Goal: Transaction & Acquisition: Download file/media

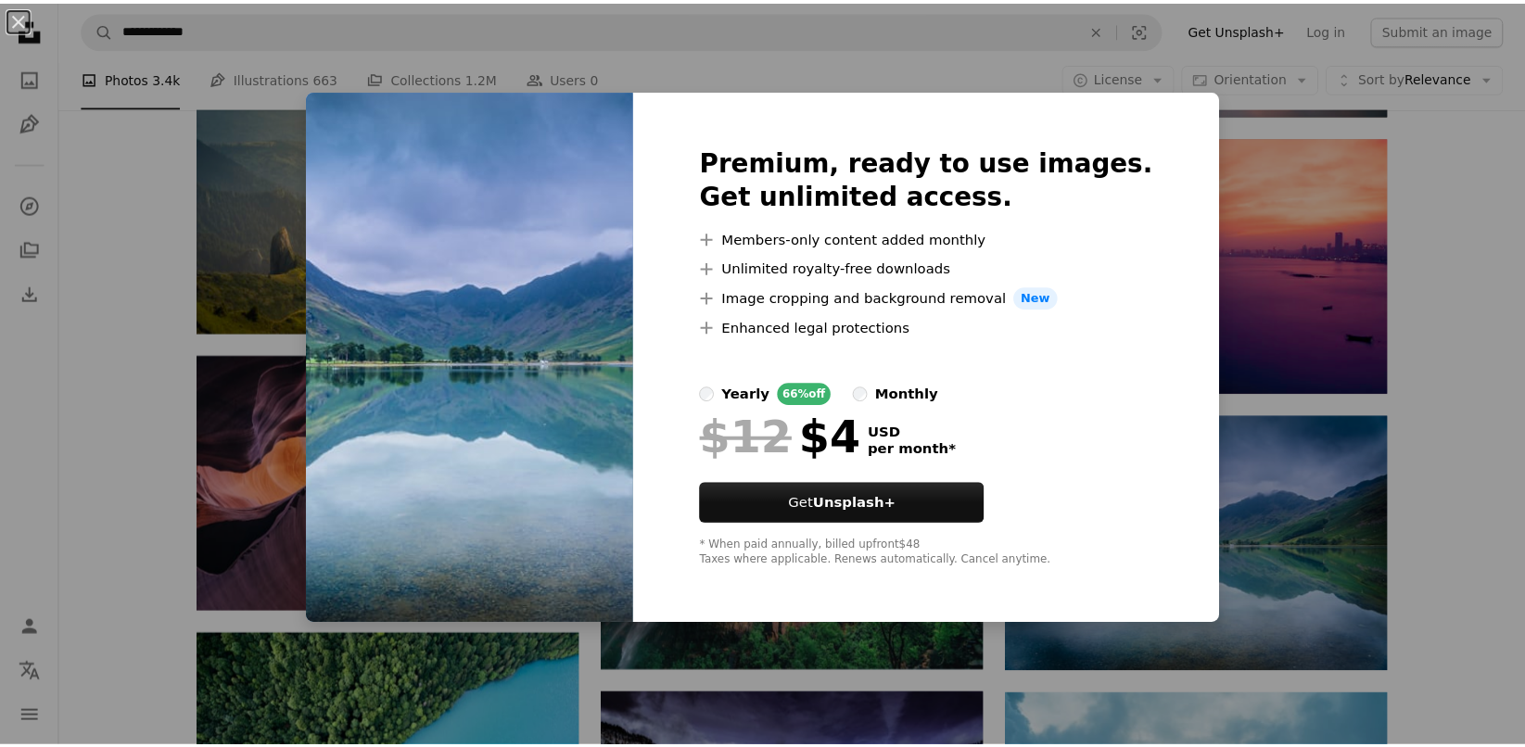
scroll to position [1474, 0]
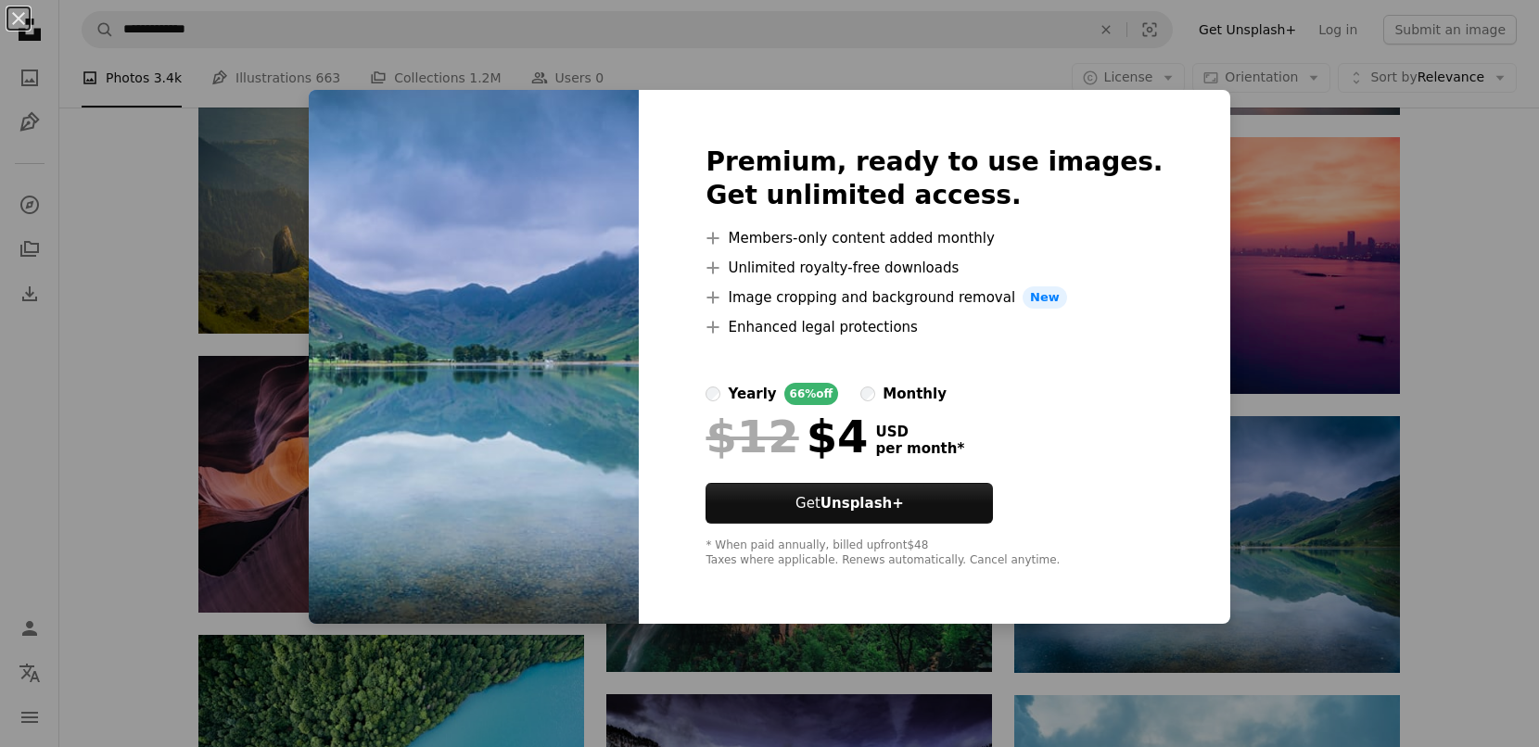
click at [1299, 628] on div "An X shape Premium, ready to use images. Get unlimited access. A plus sign Memb…" at bounding box center [769, 373] width 1539 height 747
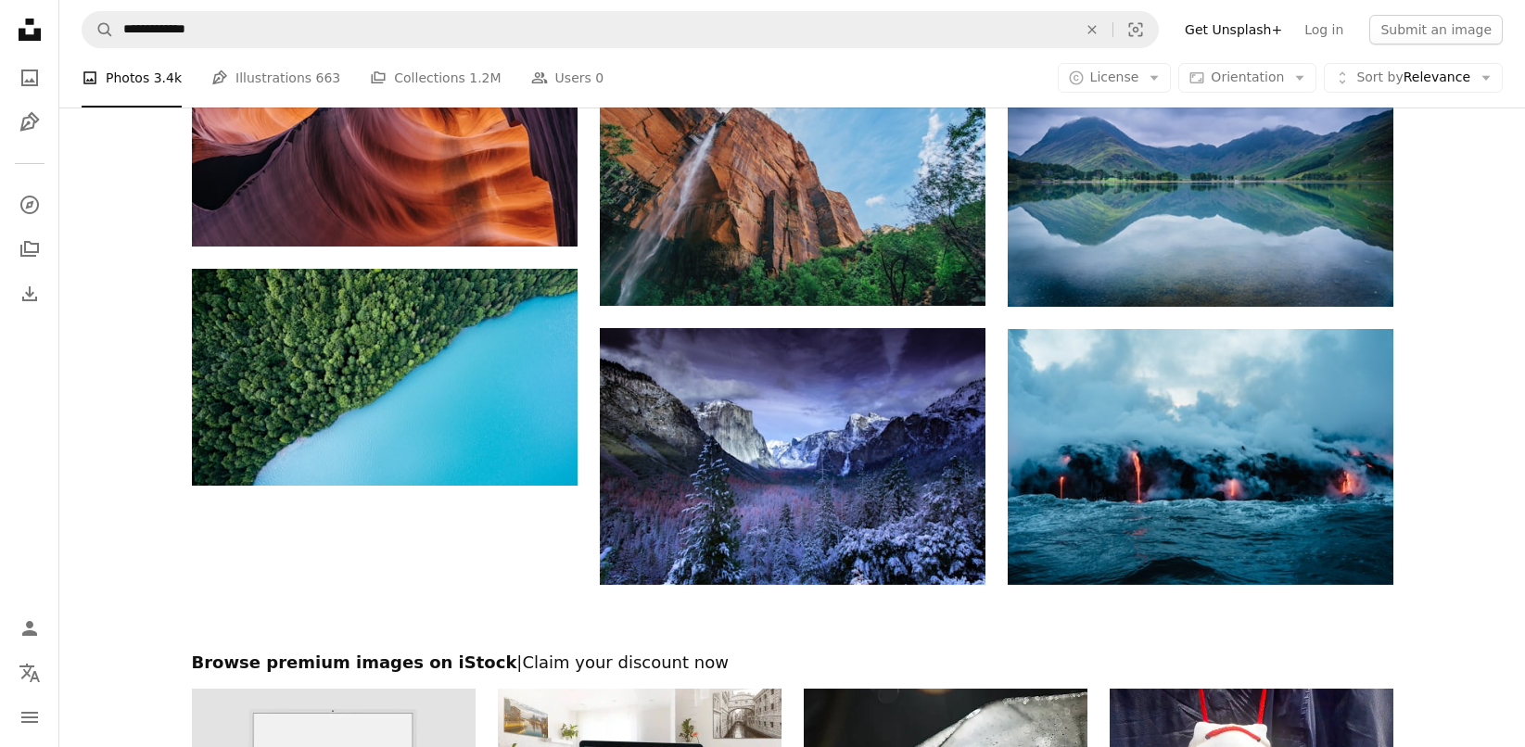
scroll to position [1840, 0]
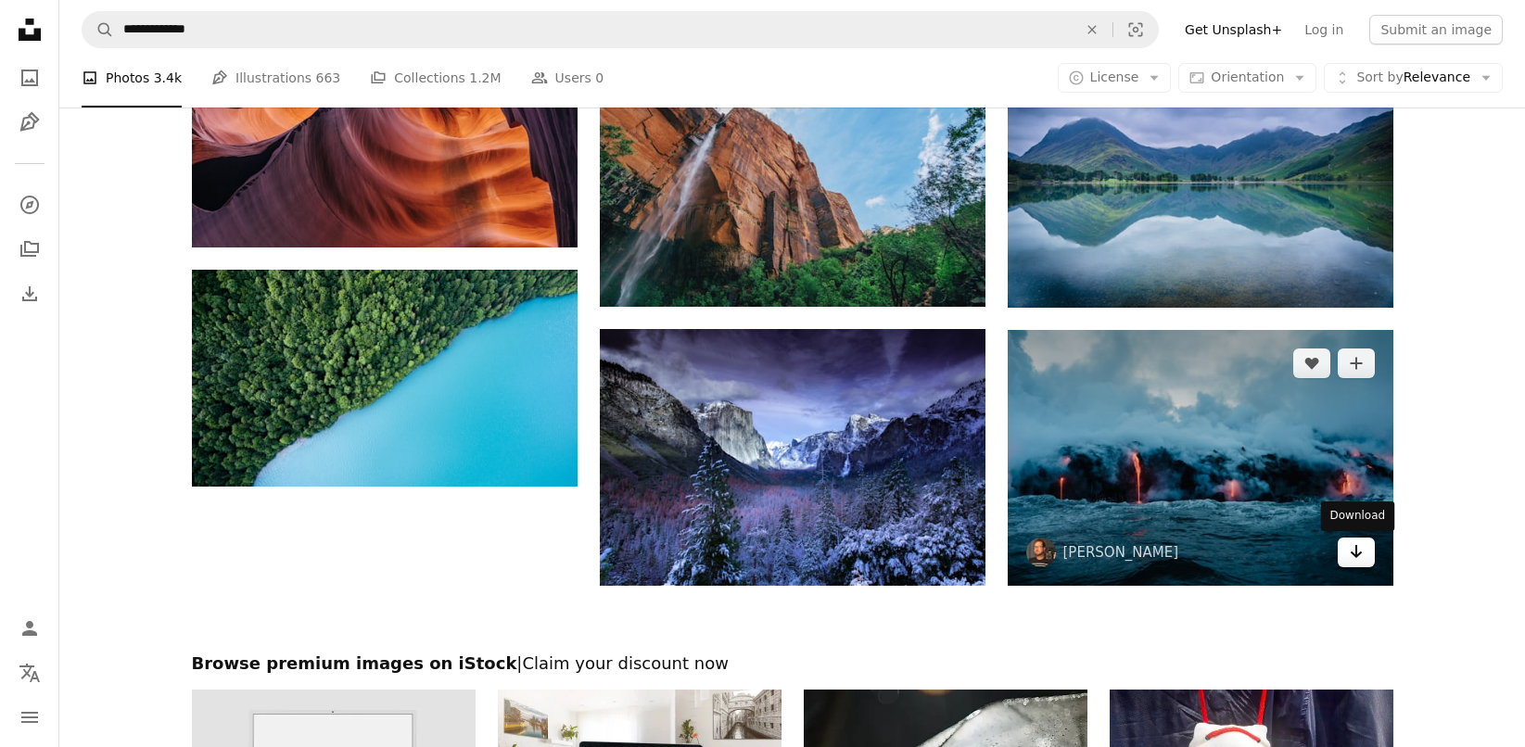
click at [1360, 562] on icon "Arrow pointing down" at bounding box center [1356, 552] width 15 height 22
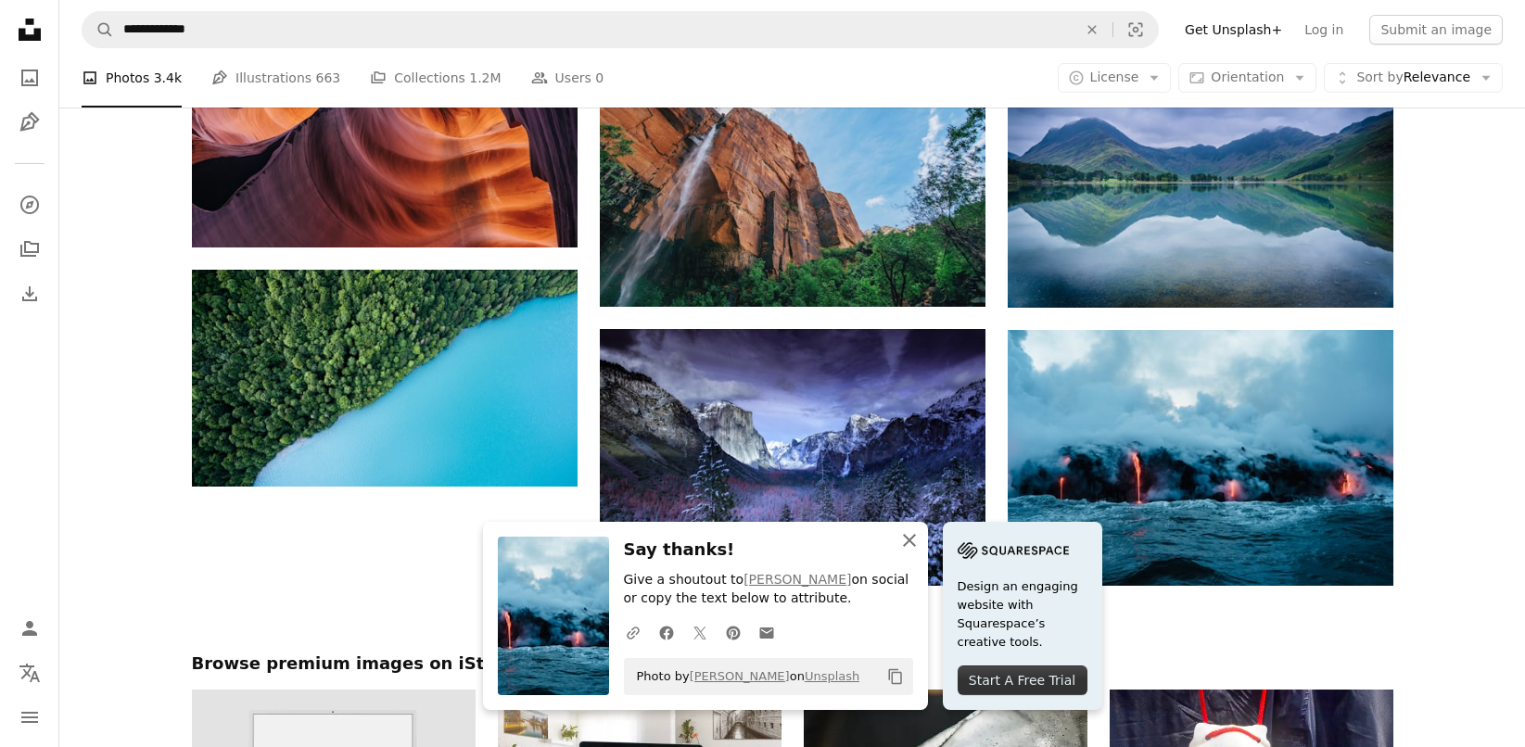
click at [911, 541] on icon "button" at bounding box center [909, 540] width 13 height 13
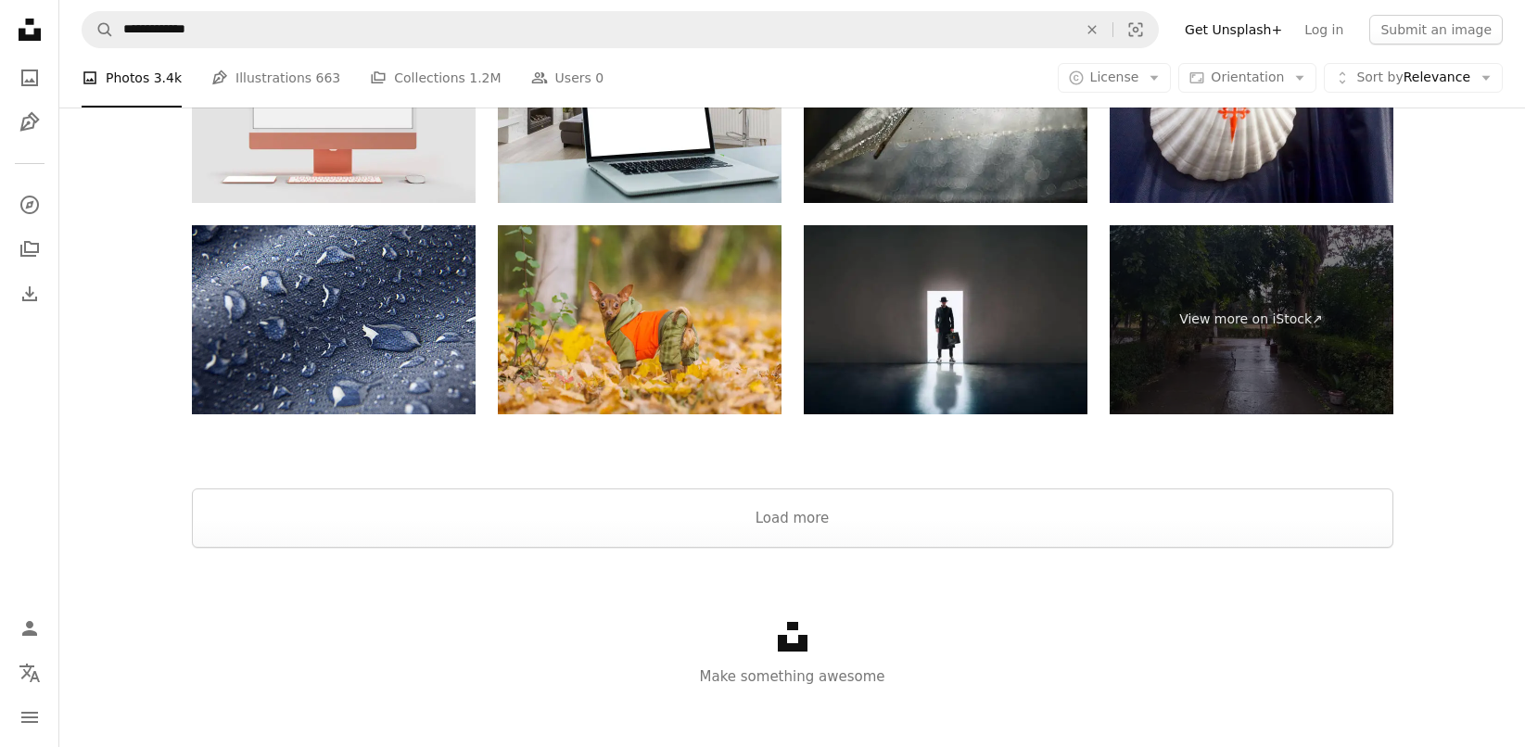
scroll to position [2531, 0]
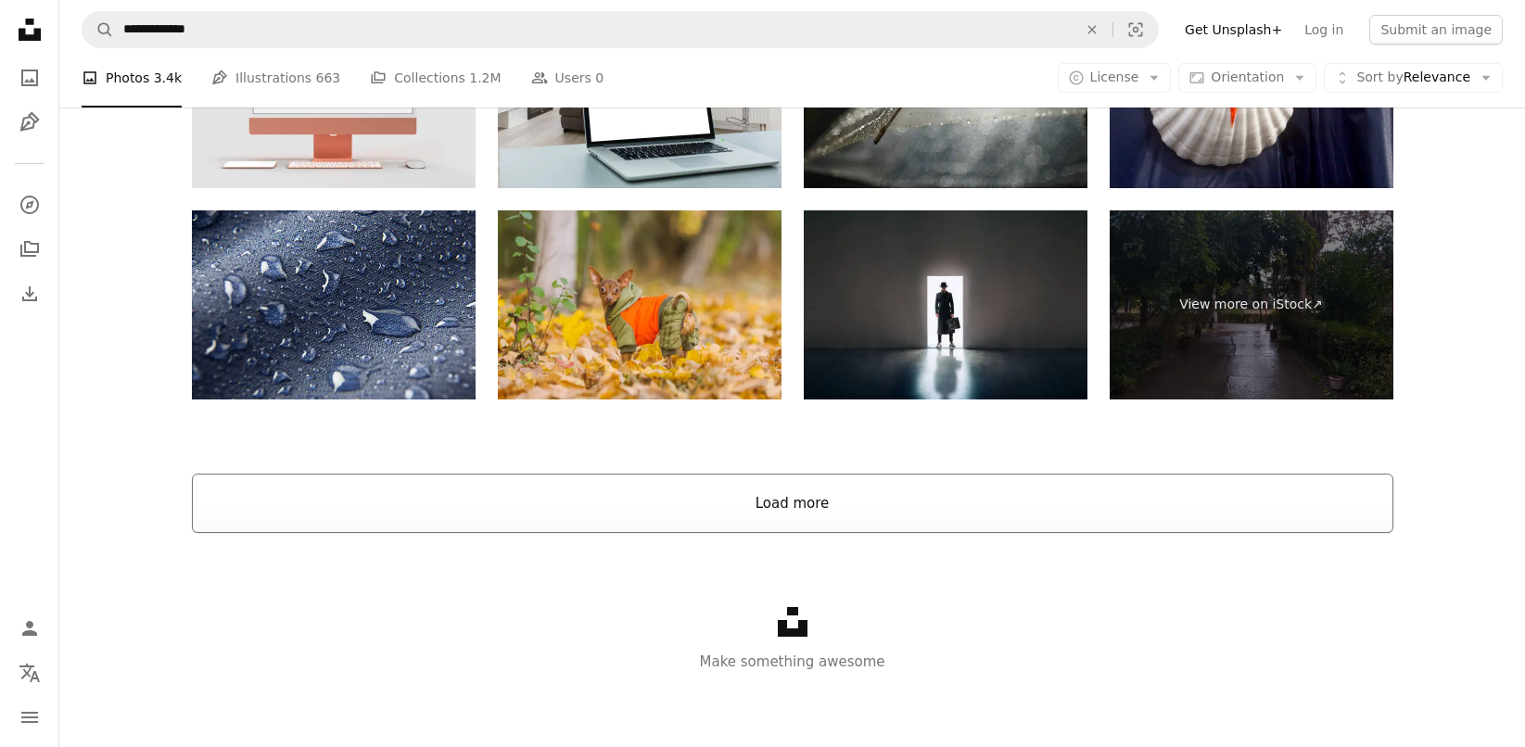
click at [898, 522] on button "Load more" at bounding box center [793, 503] width 1202 height 59
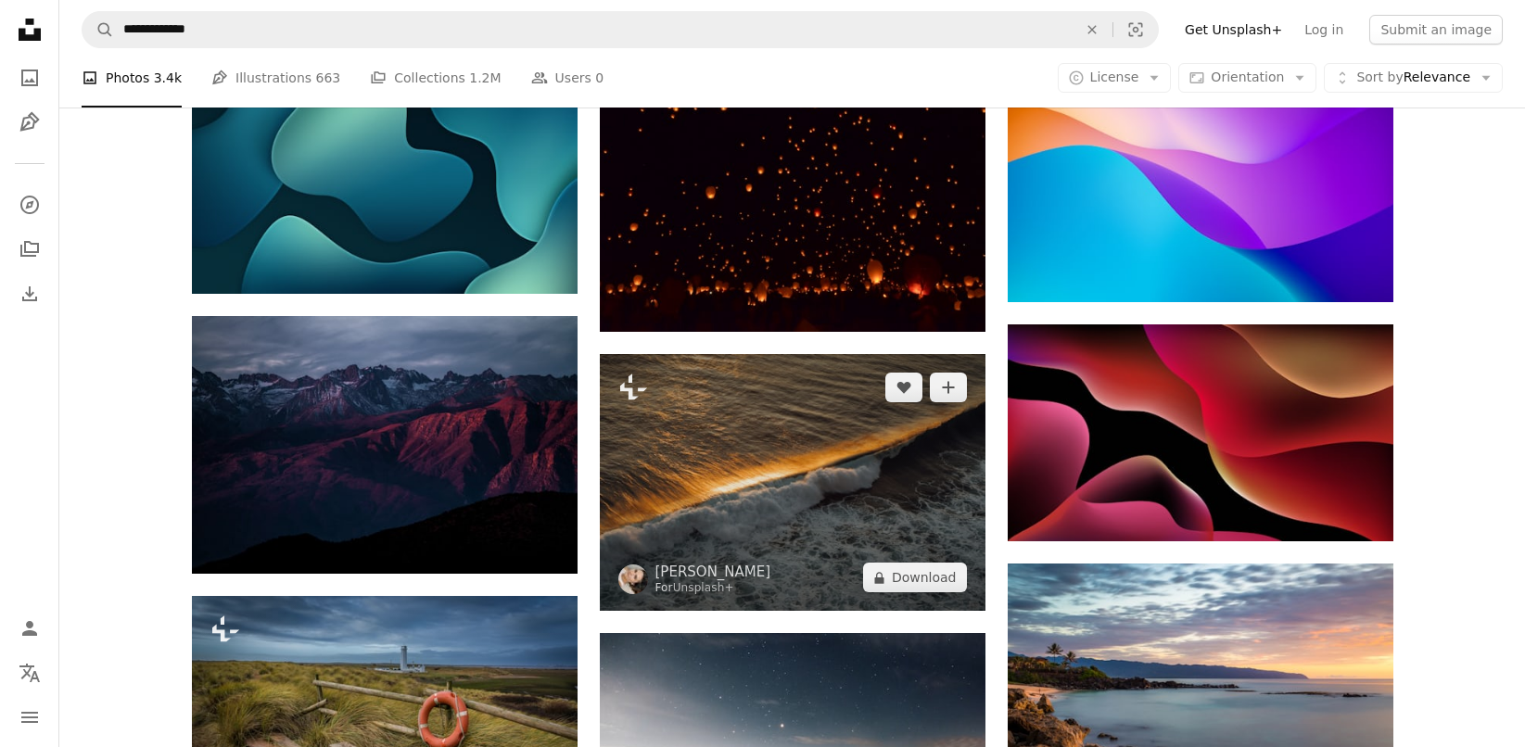
scroll to position [5370, 0]
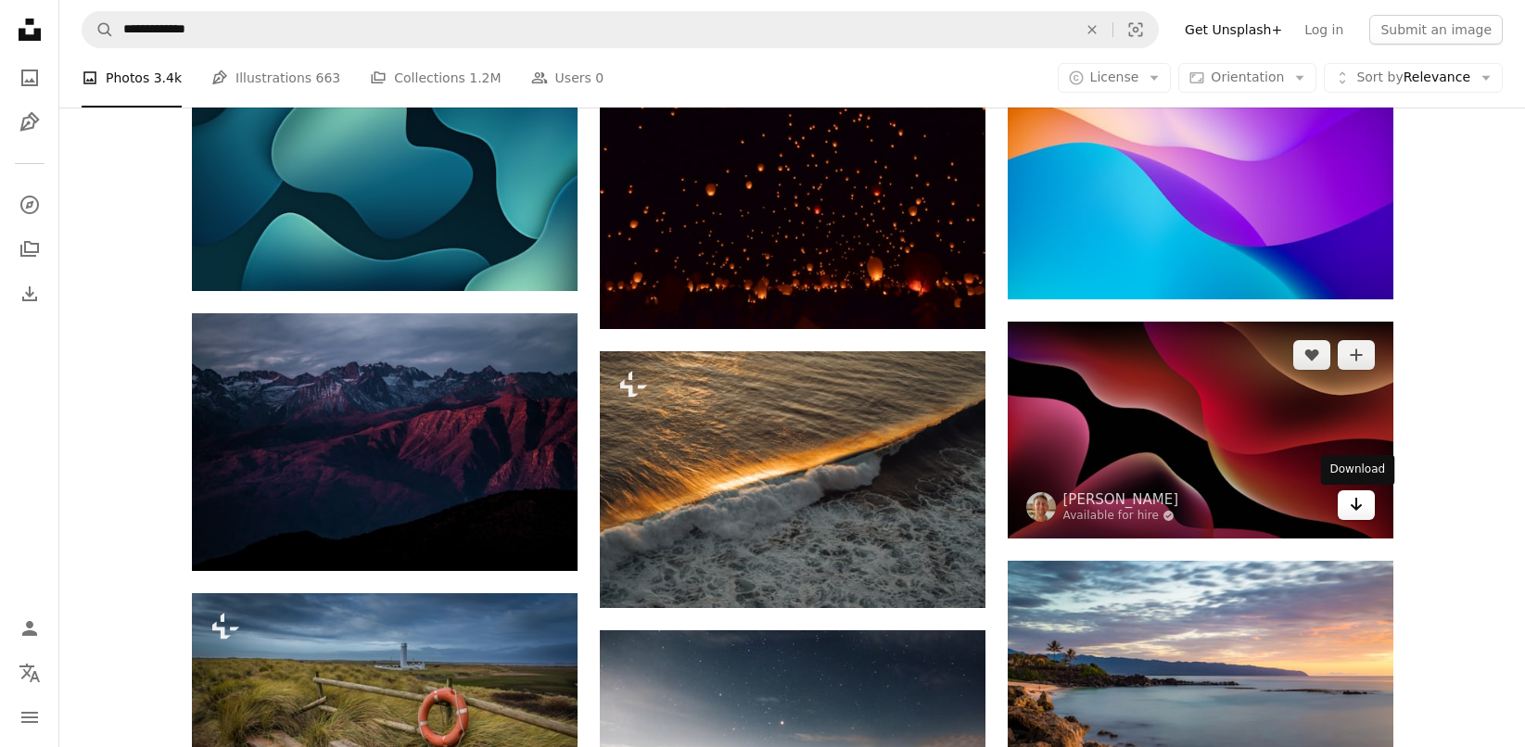
click at [1354, 511] on icon "Download" at bounding box center [1356, 504] width 12 height 13
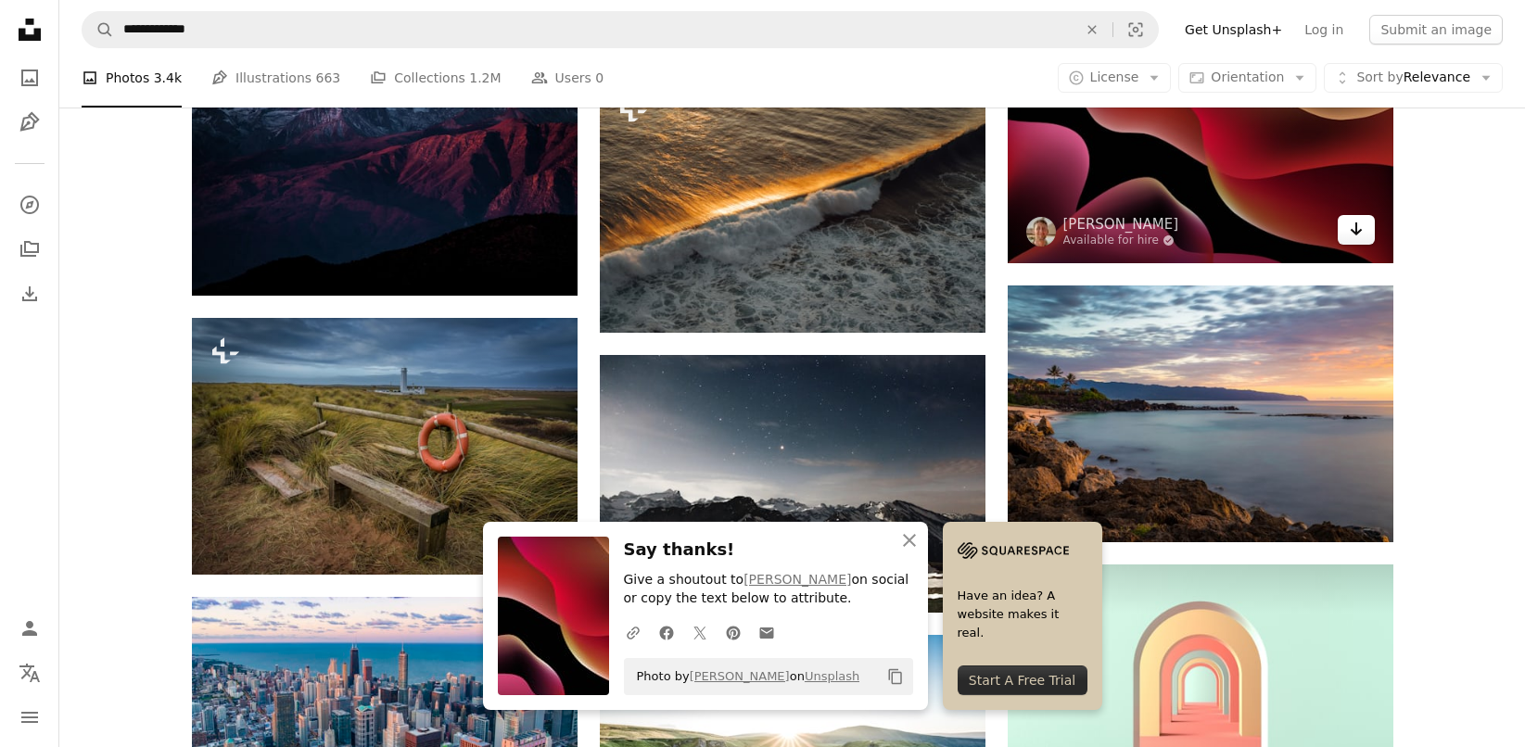
scroll to position [5659, 0]
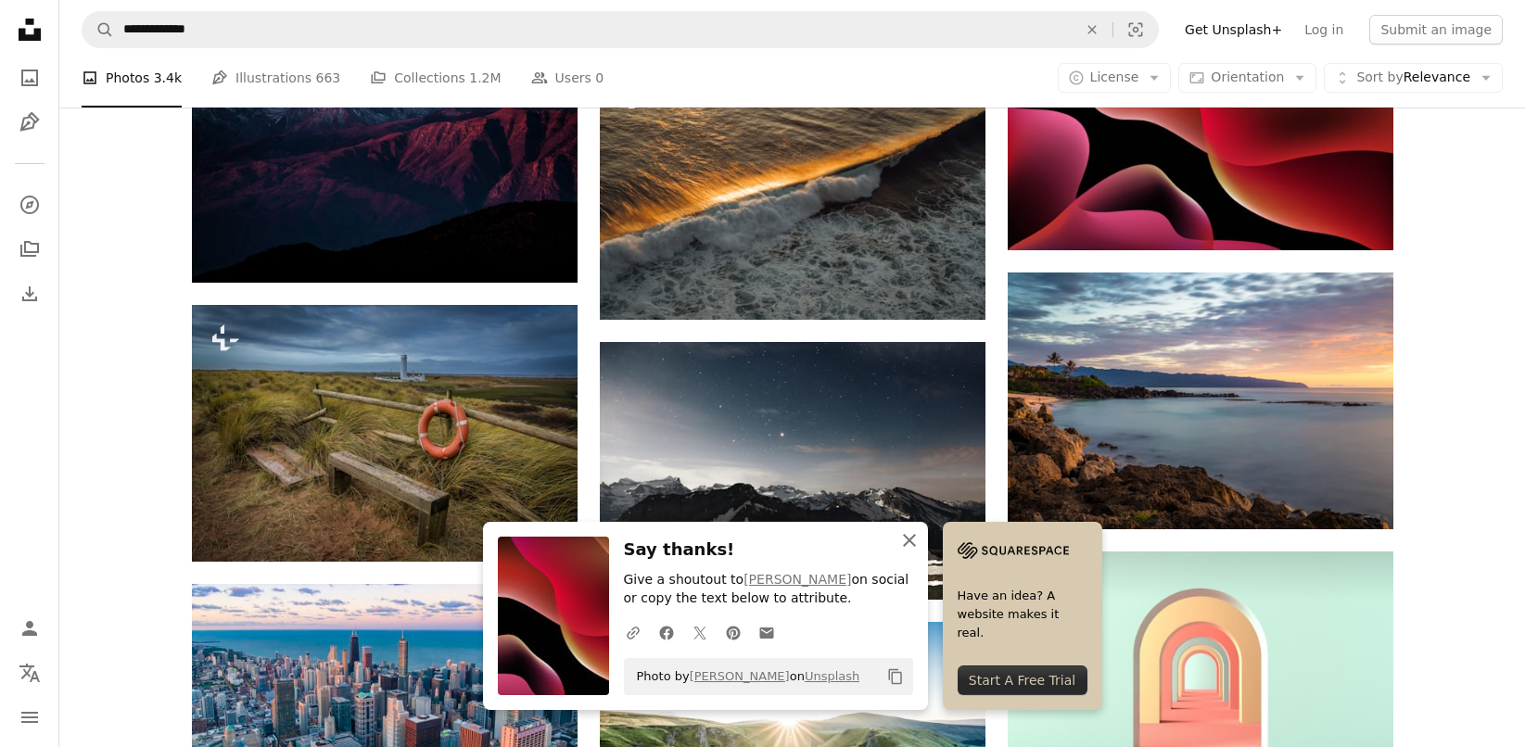
click at [915, 541] on icon "An X shape" at bounding box center [909, 540] width 22 height 22
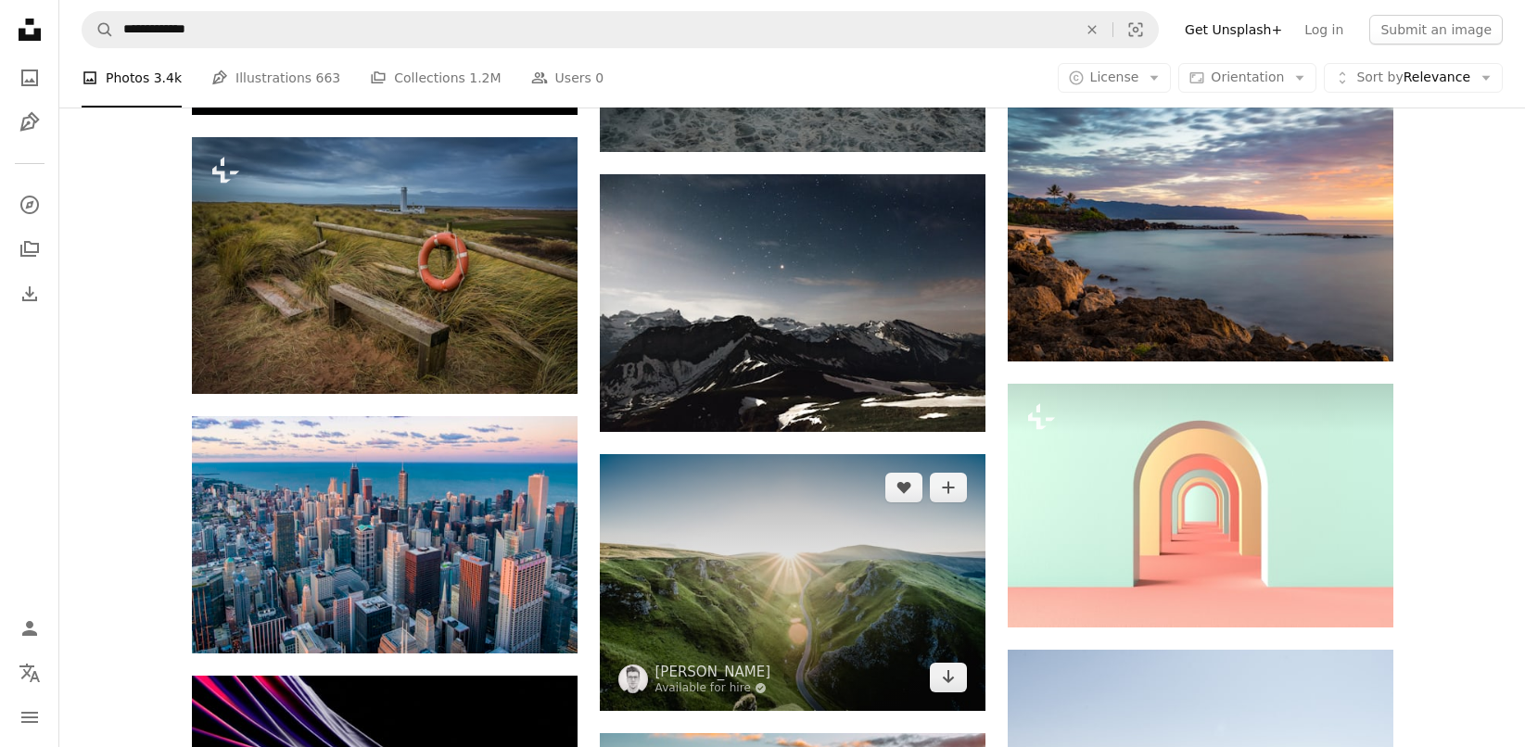
scroll to position [5873, 0]
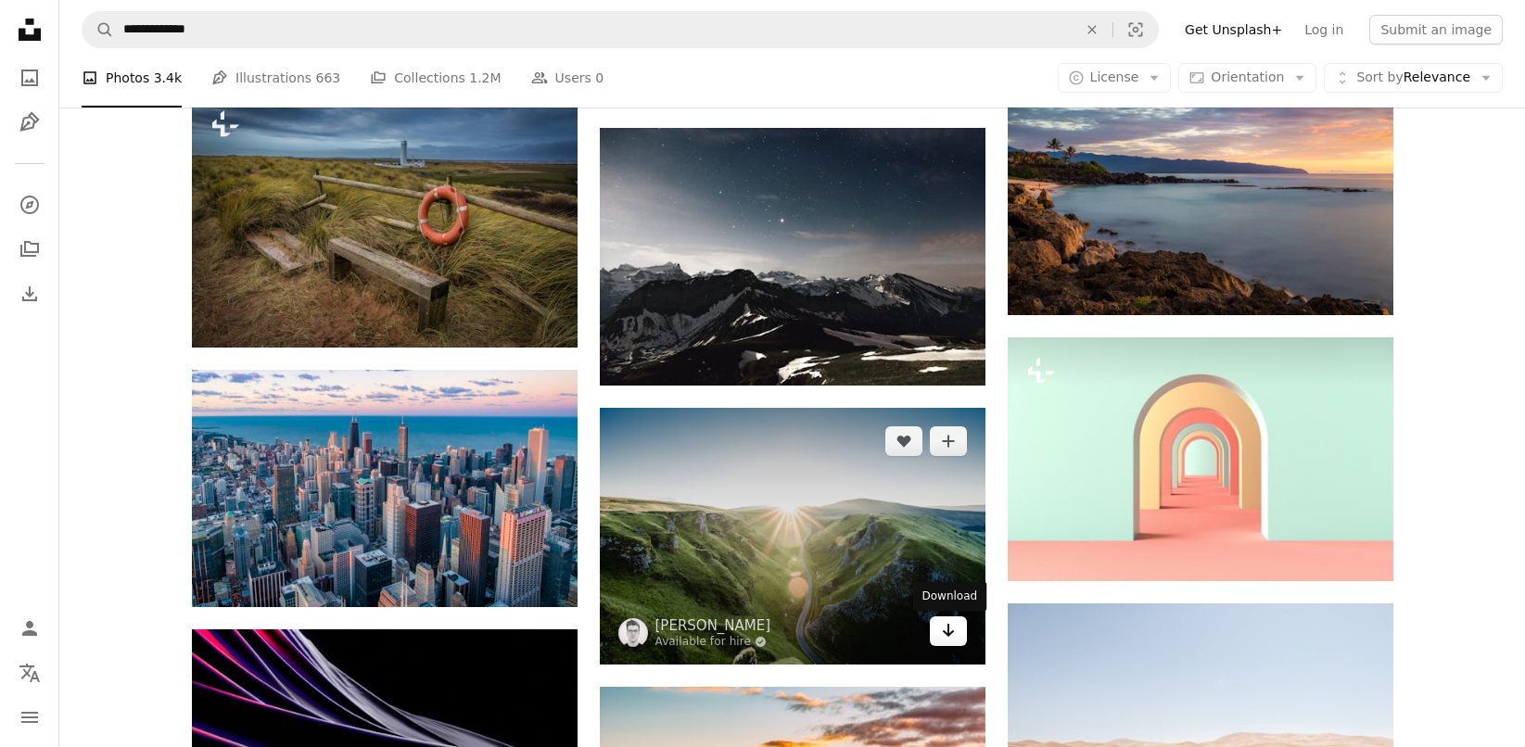
click at [954, 638] on icon "Arrow pointing down" at bounding box center [948, 630] width 15 height 22
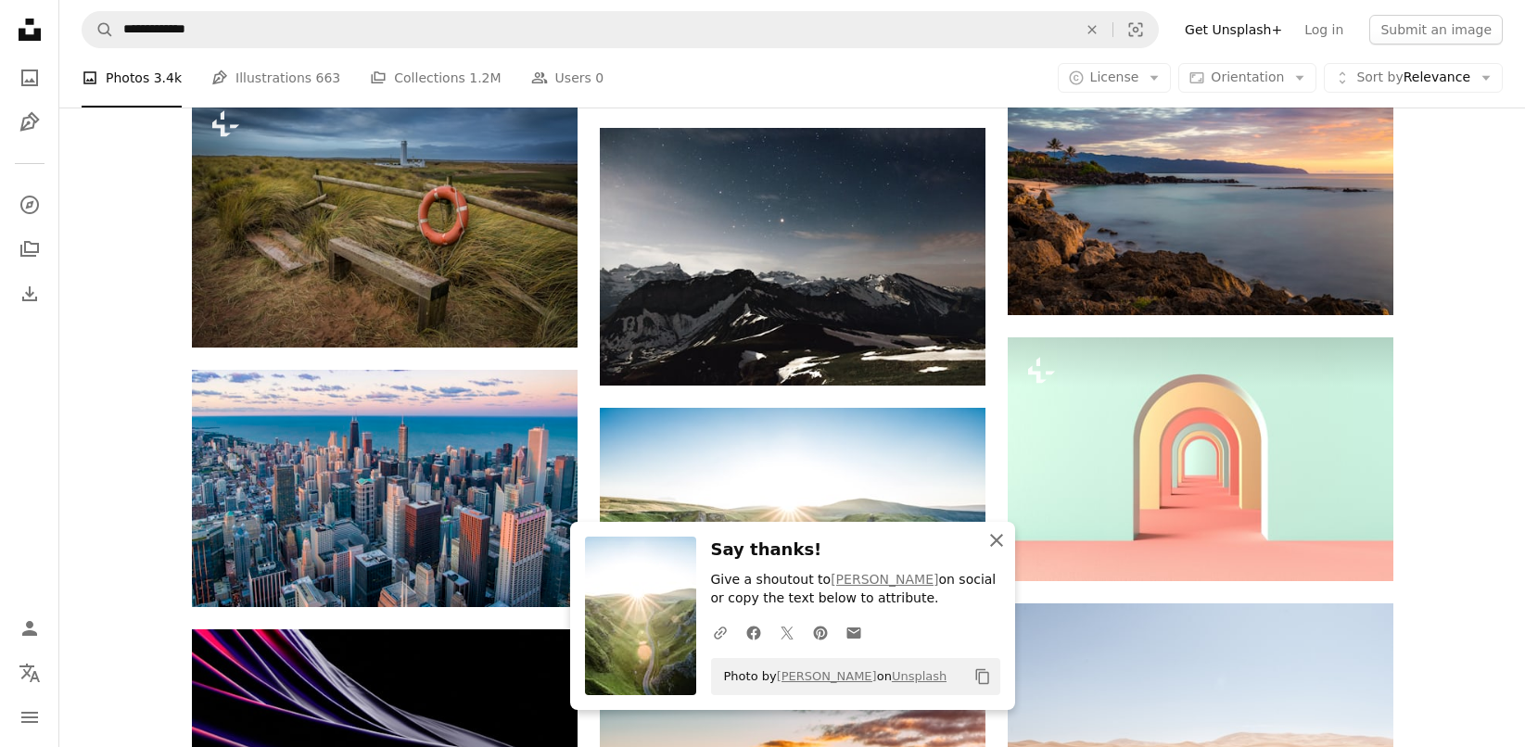
click at [993, 544] on icon "button" at bounding box center [996, 540] width 13 height 13
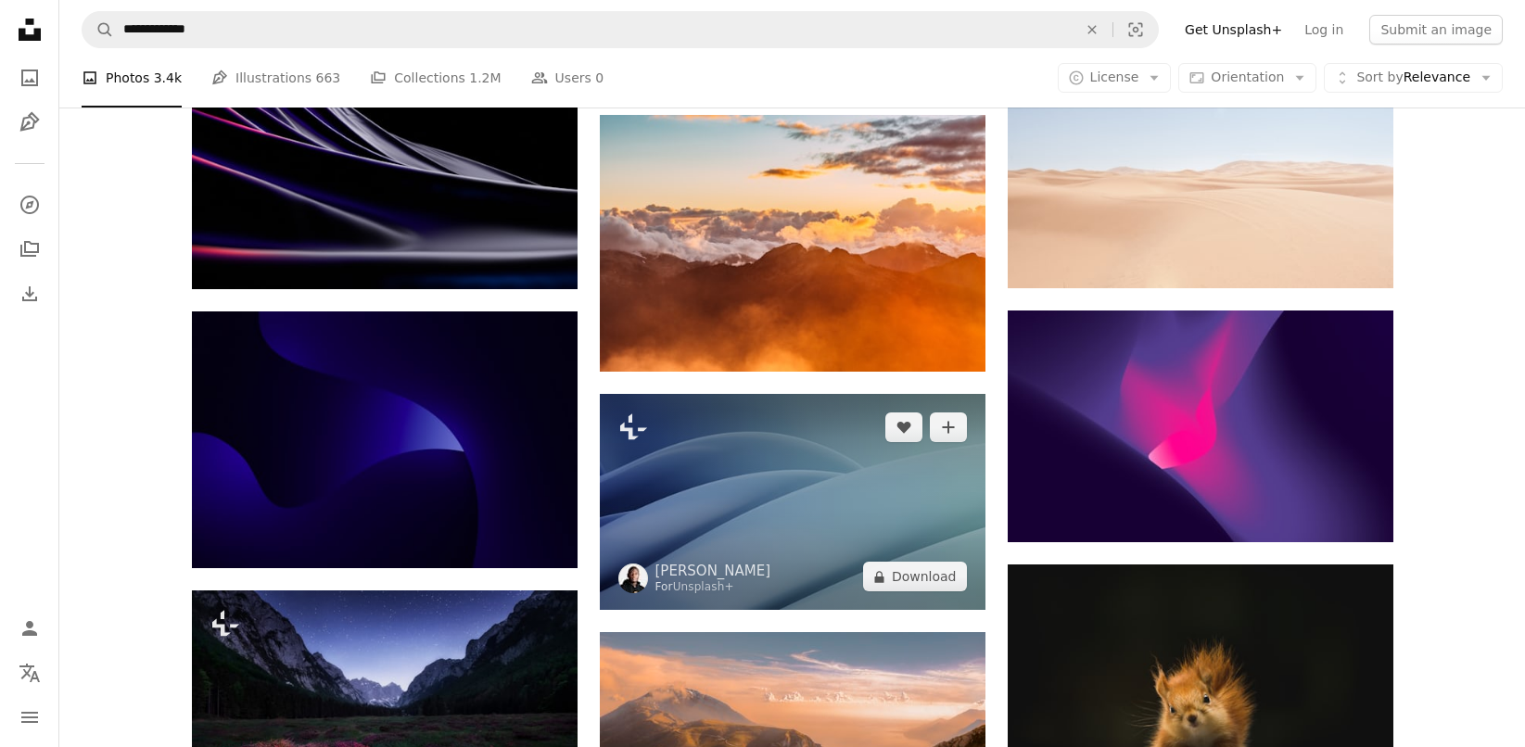
scroll to position [6452, 0]
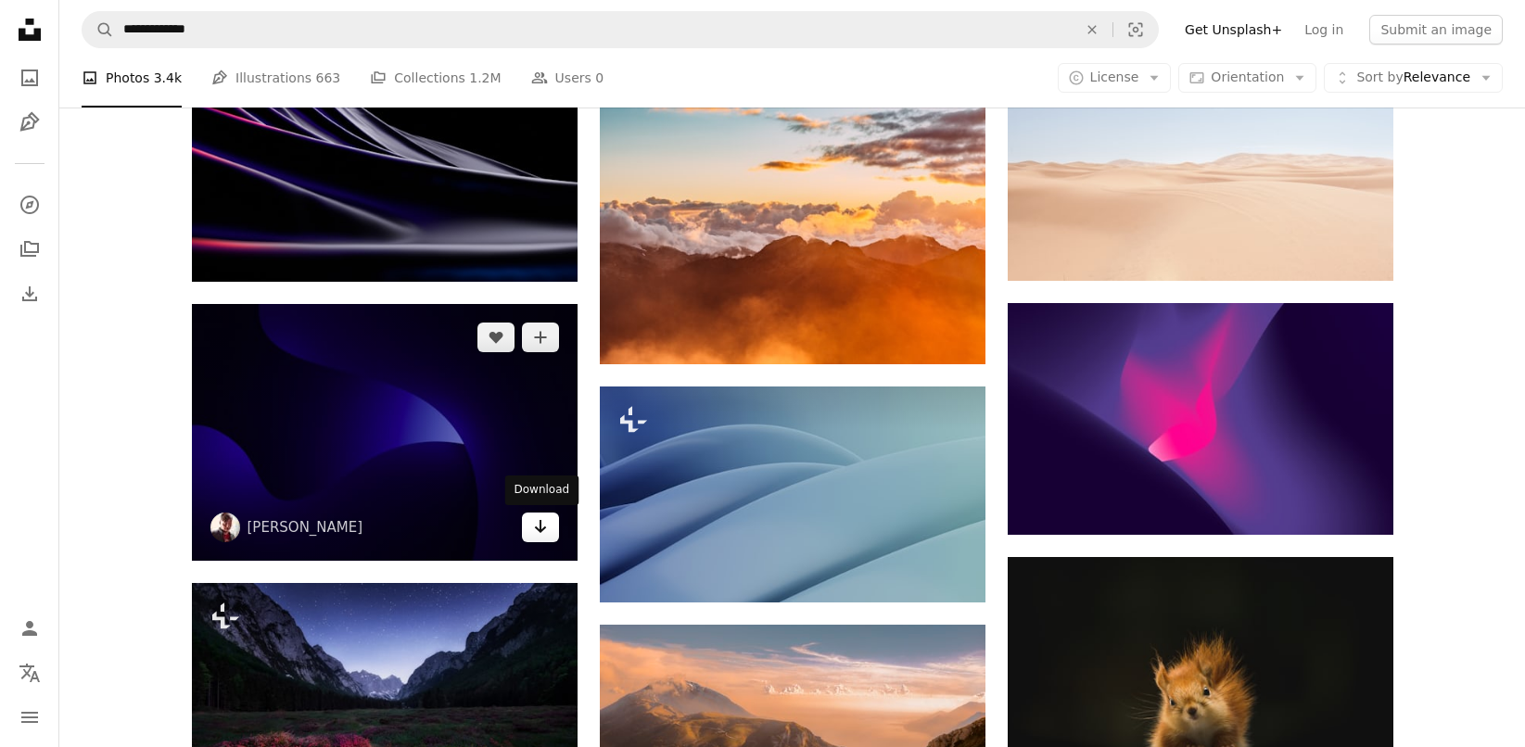
click at [534, 529] on icon "Arrow pointing down" at bounding box center [540, 527] width 15 height 22
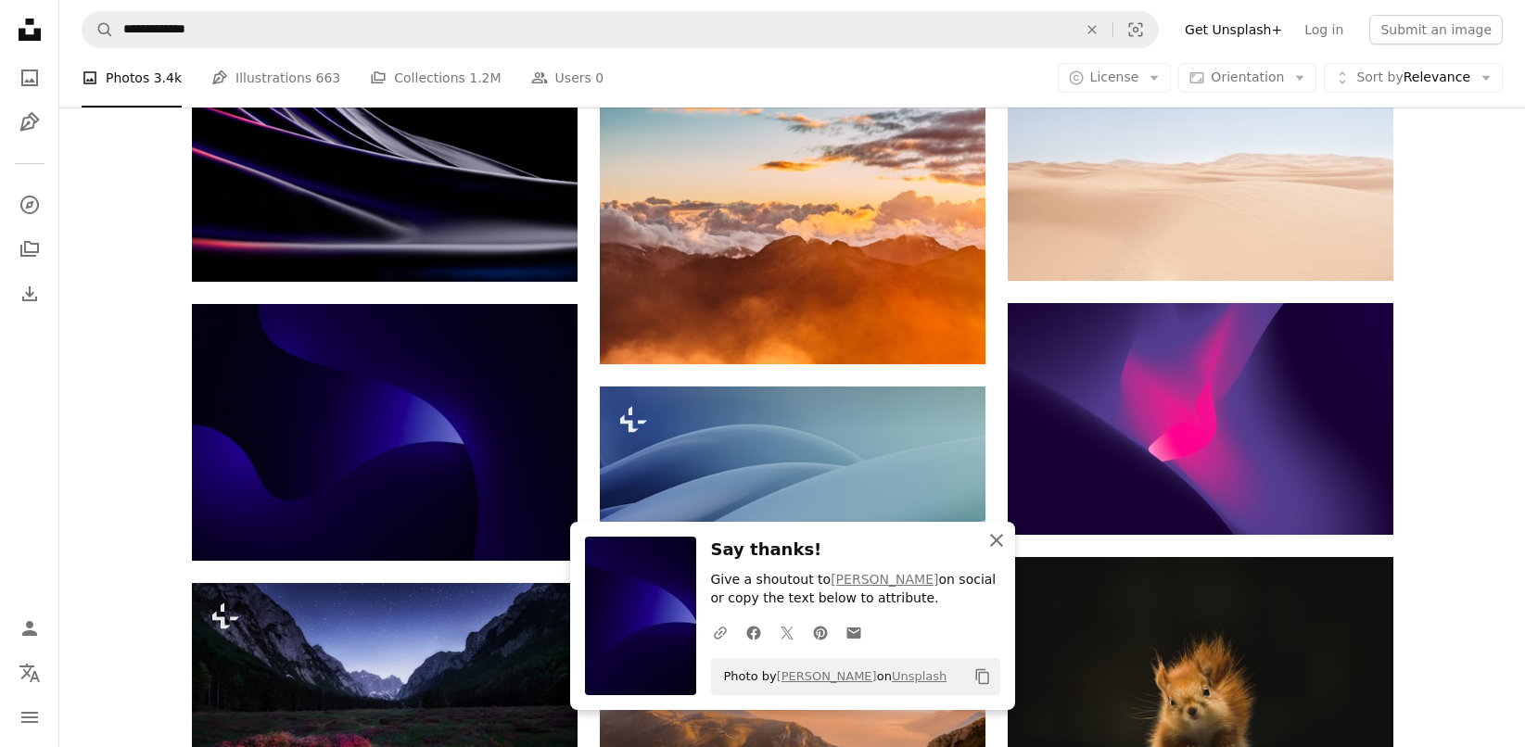
click at [999, 544] on icon "button" at bounding box center [996, 540] width 13 height 13
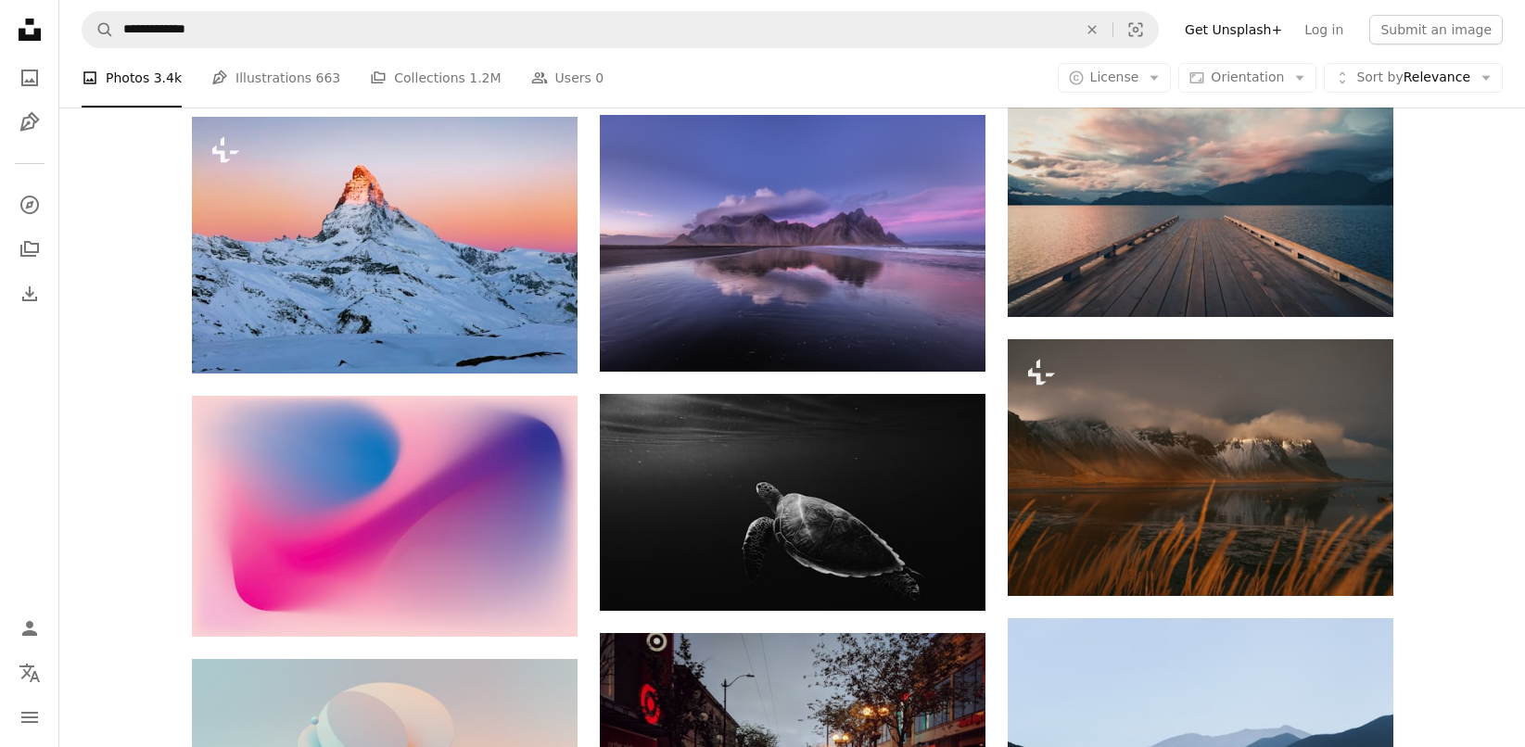
scroll to position [8070, 0]
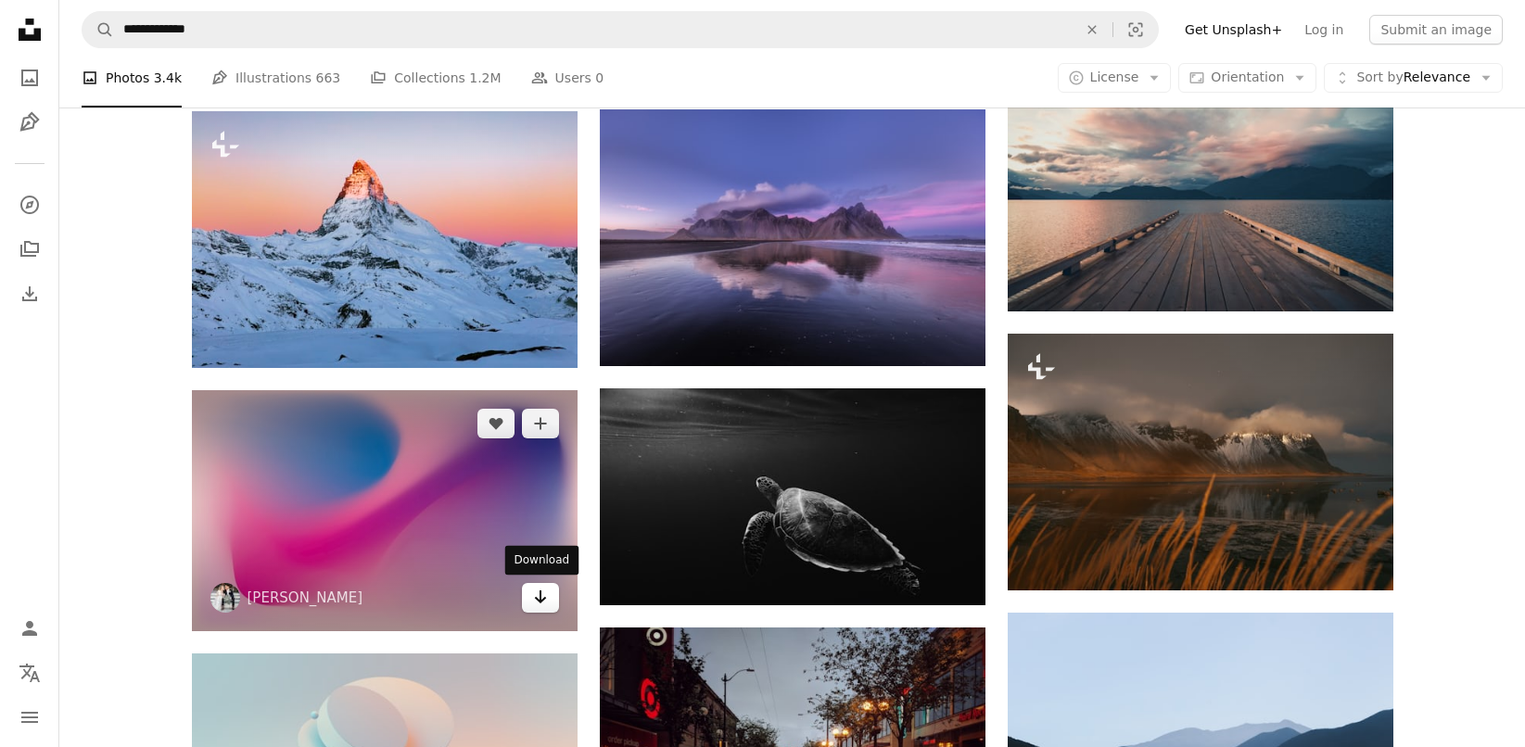
click at [544, 592] on icon "Arrow pointing down" at bounding box center [540, 597] width 15 height 22
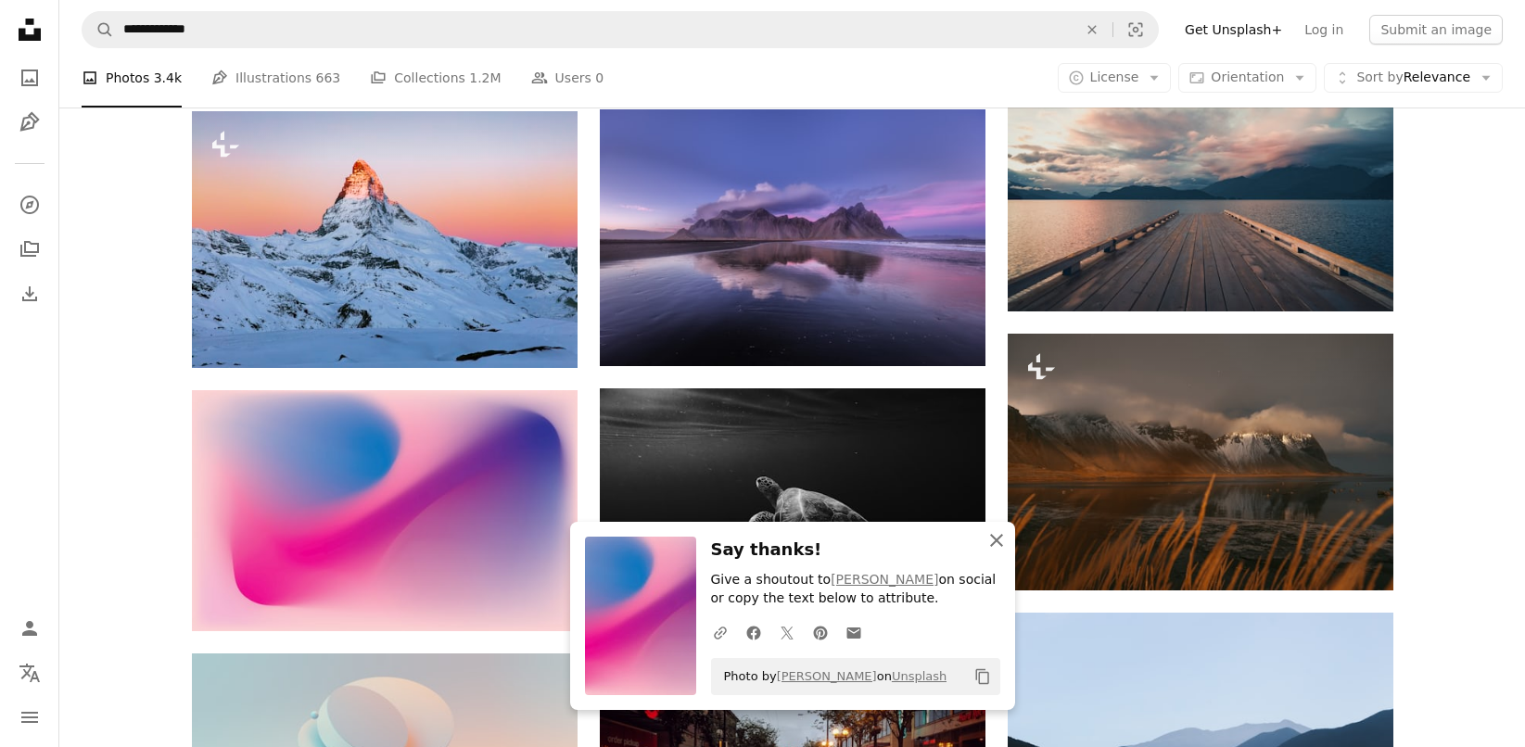
click at [1007, 540] on icon "An X shape" at bounding box center [997, 540] width 22 height 22
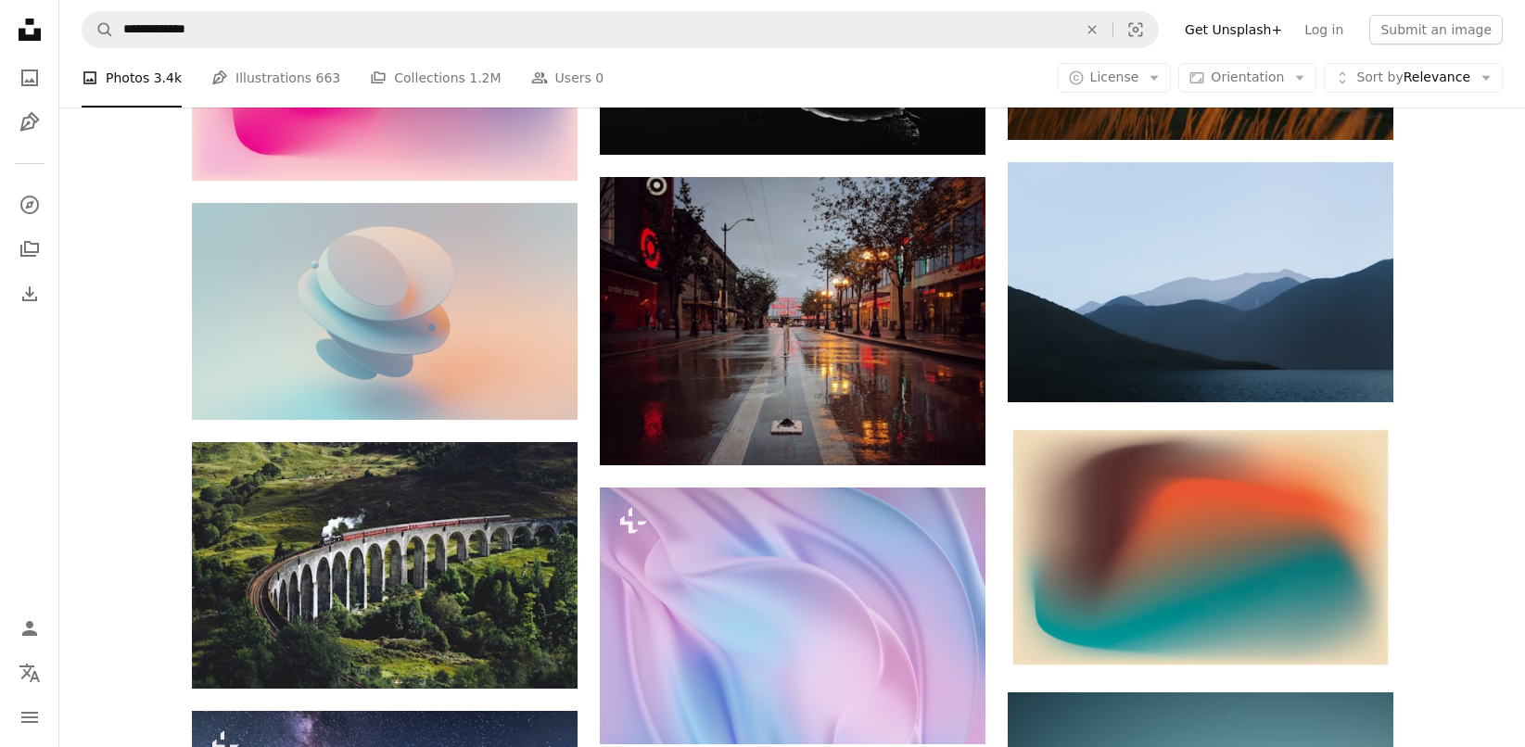
scroll to position [8523, 0]
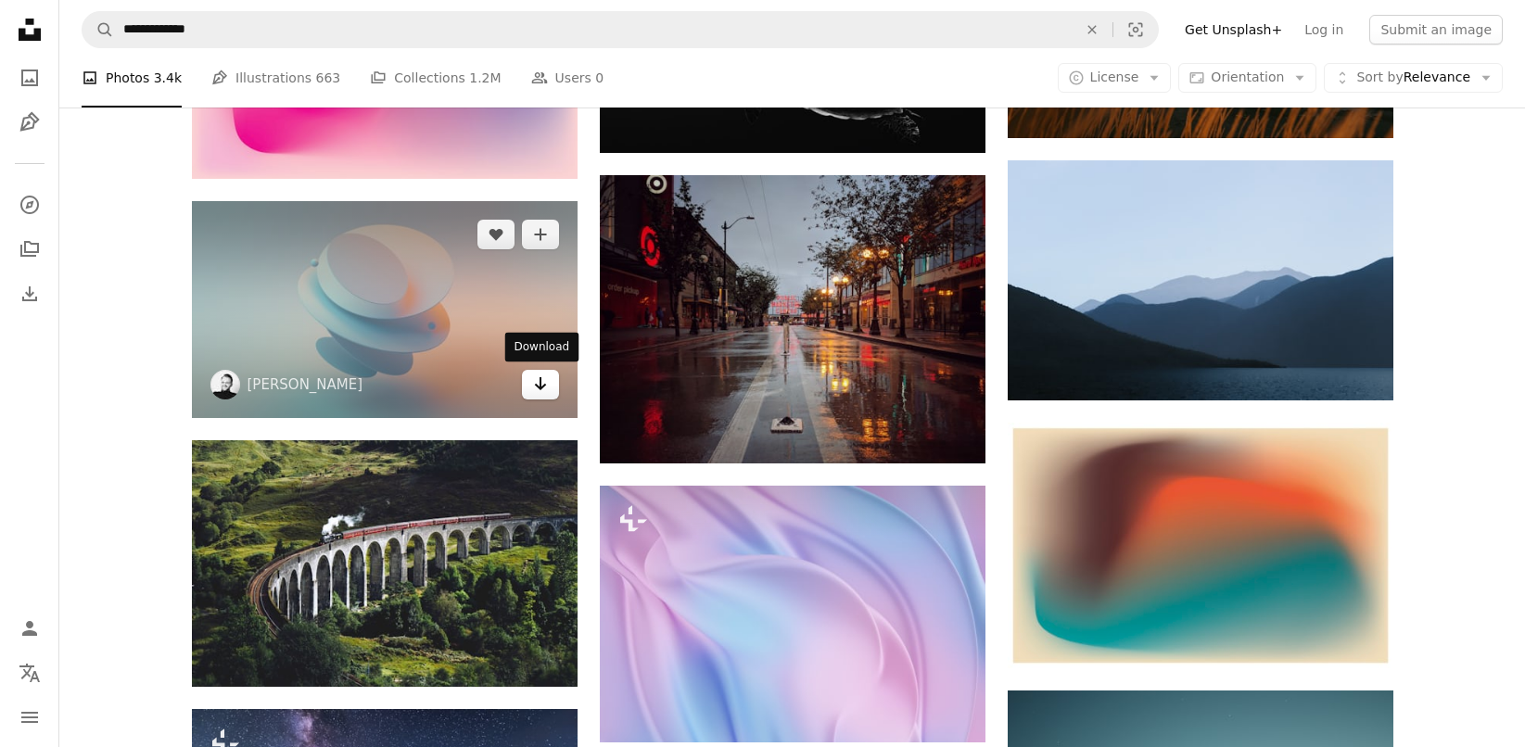
click at [531, 390] on link "Arrow pointing down" at bounding box center [540, 385] width 37 height 30
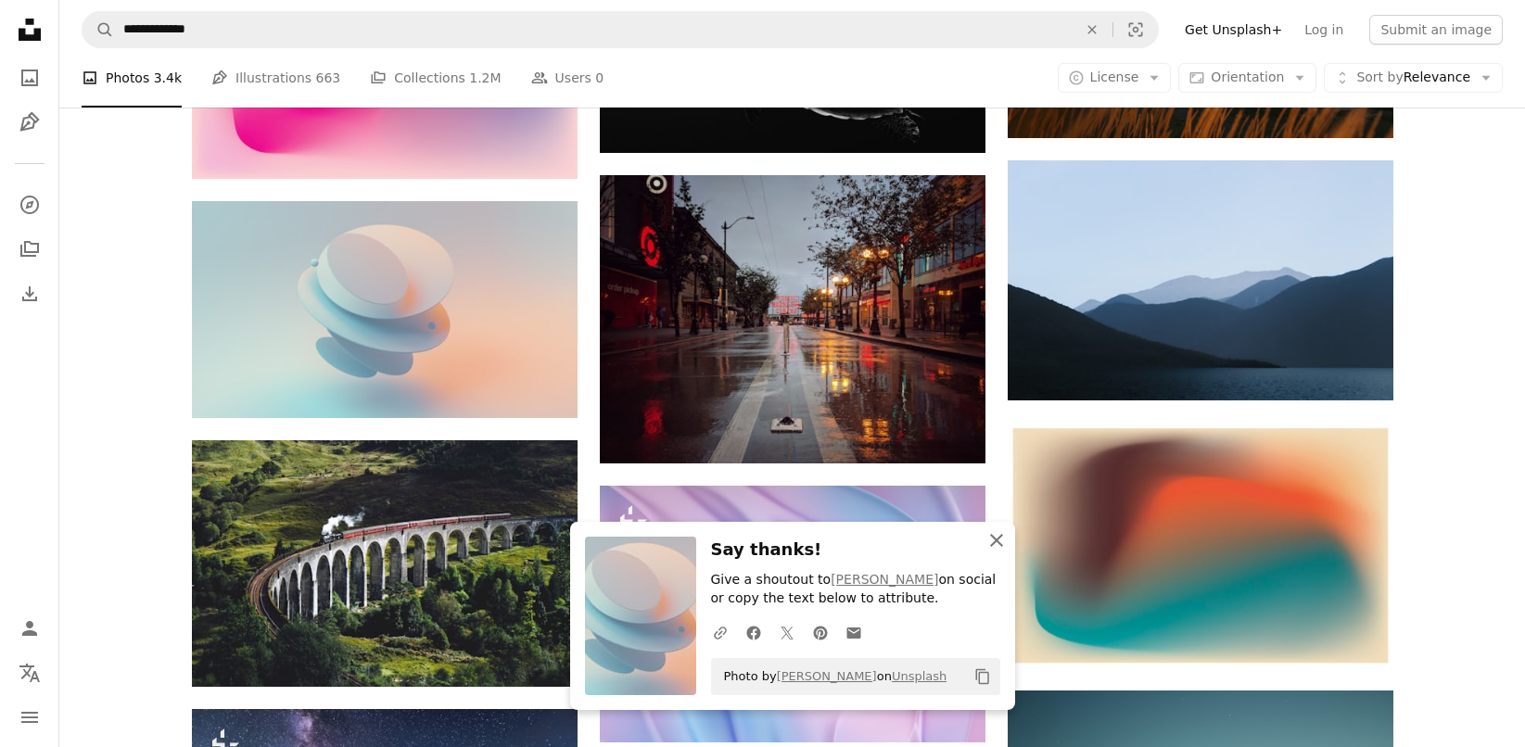
click at [1001, 539] on icon "An X shape" at bounding box center [997, 540] width 22 height 22
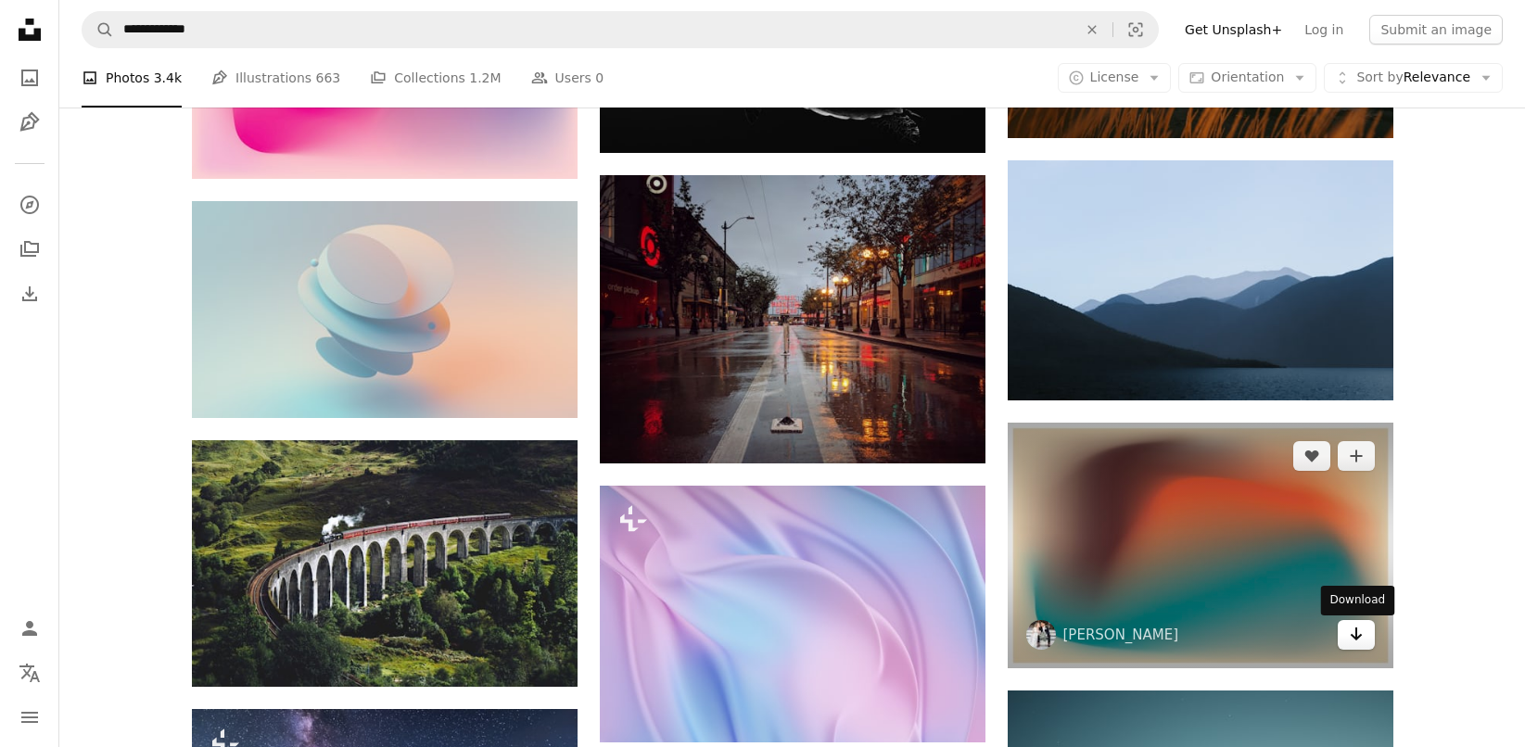
click at [1367, 636] on link "Arrow pointing down" at bounding box center [1356, 635] width 37 height 30
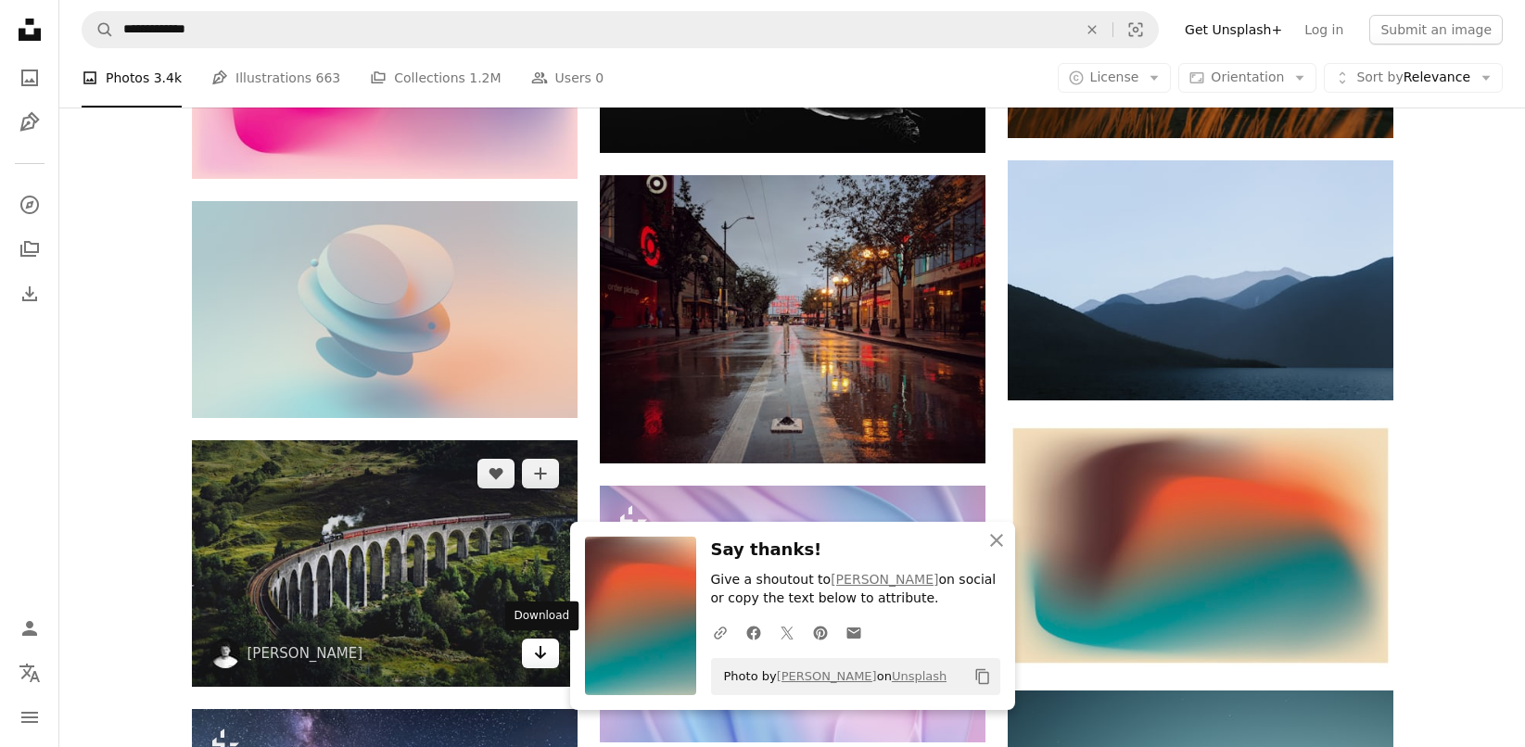
click at [536, 656] on icon "Arrow pointing down" at bounding box center [540, 653] width 15 height 22
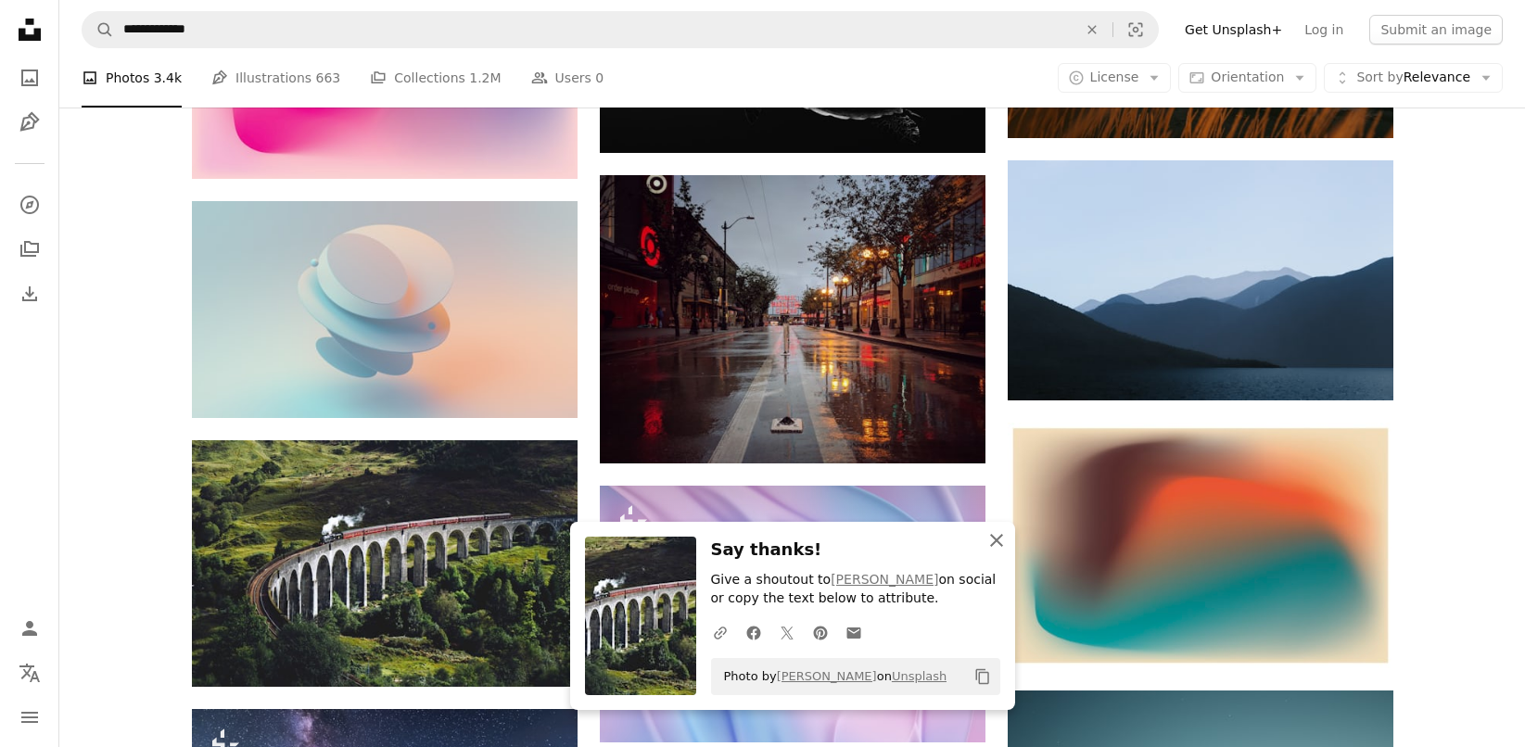
click at [993, 540] on icon "An X shape" at bounding box center [997, 540] width 22 height 22
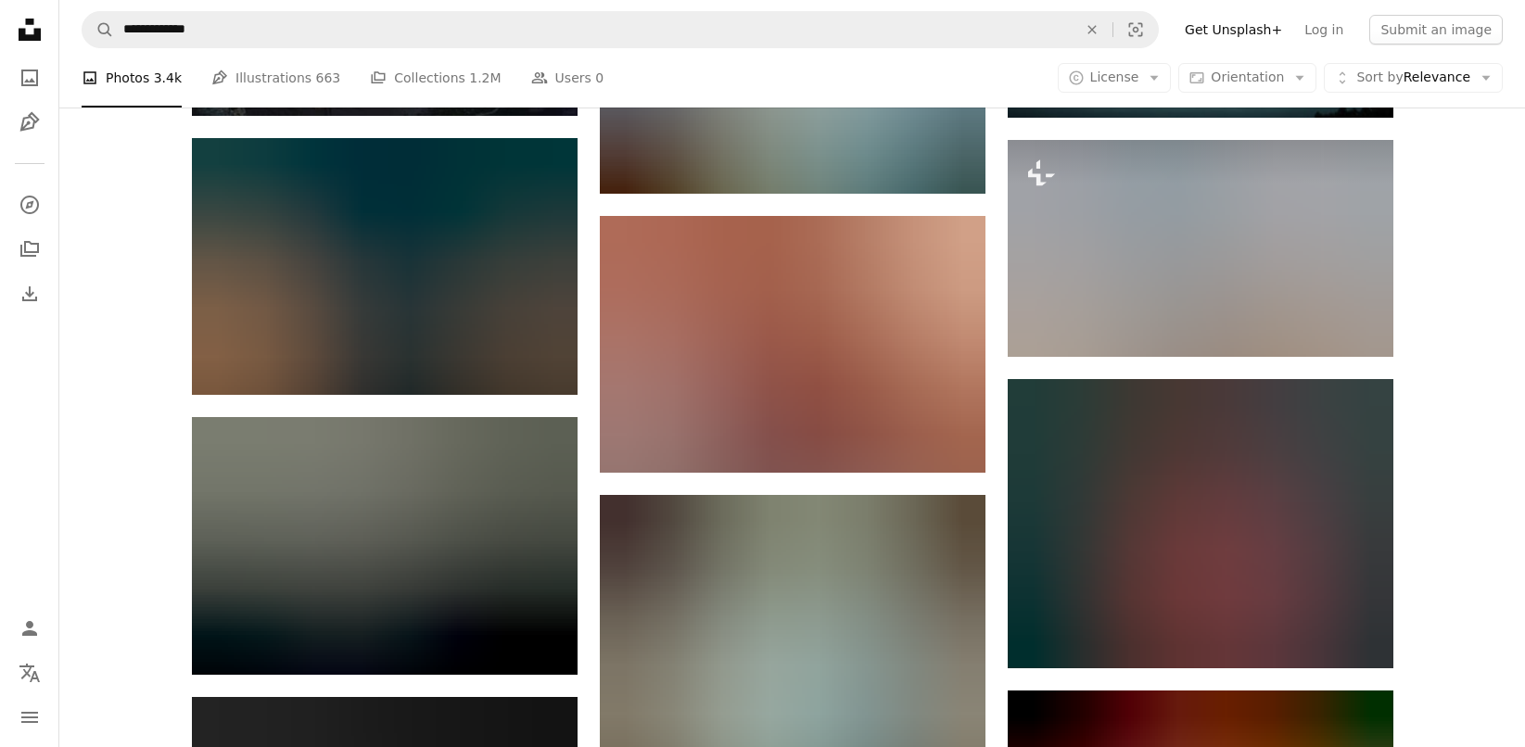
scroll to position [9357, 0]
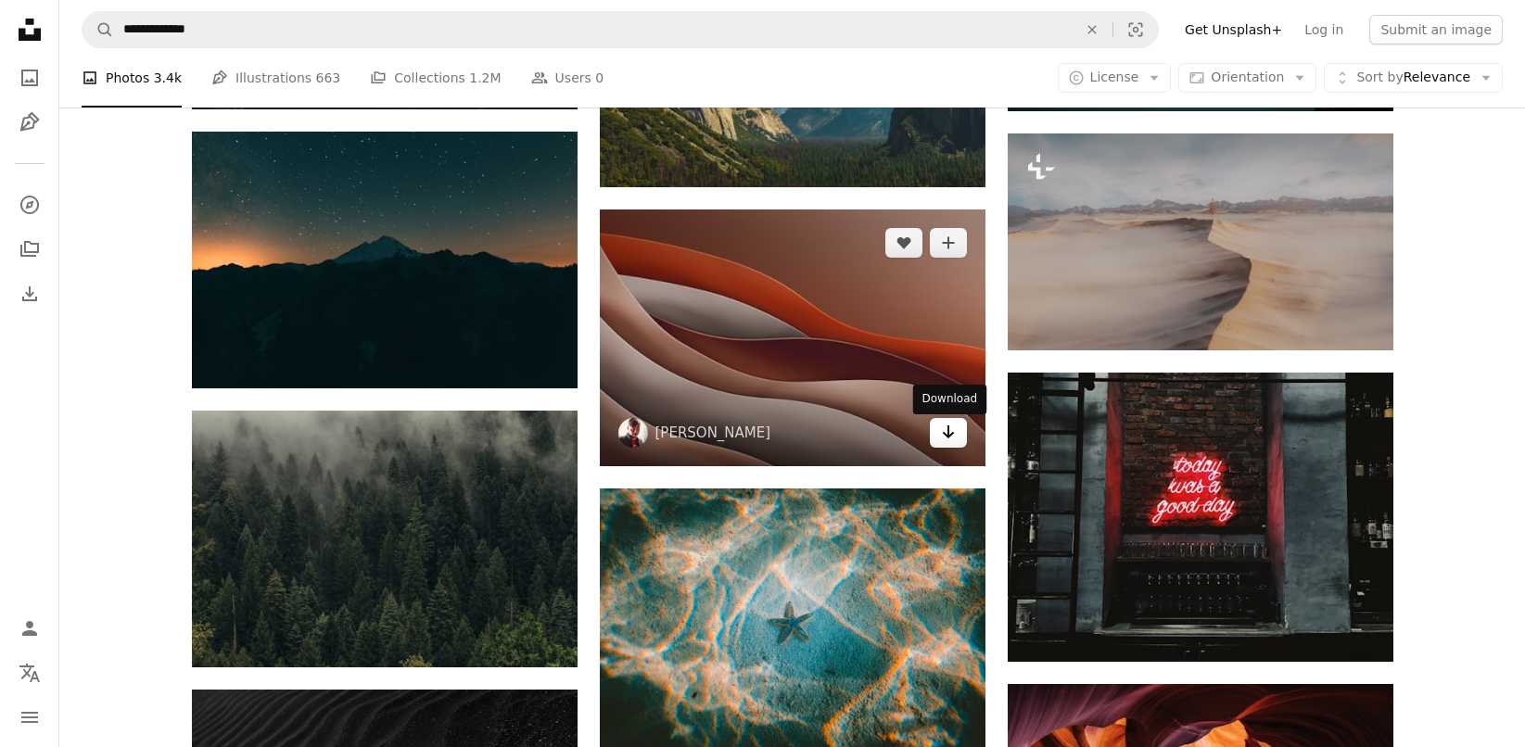
click at [955, 445] on link "Arrow pointing down" at bounding box center [948, 433] width 37 height 30
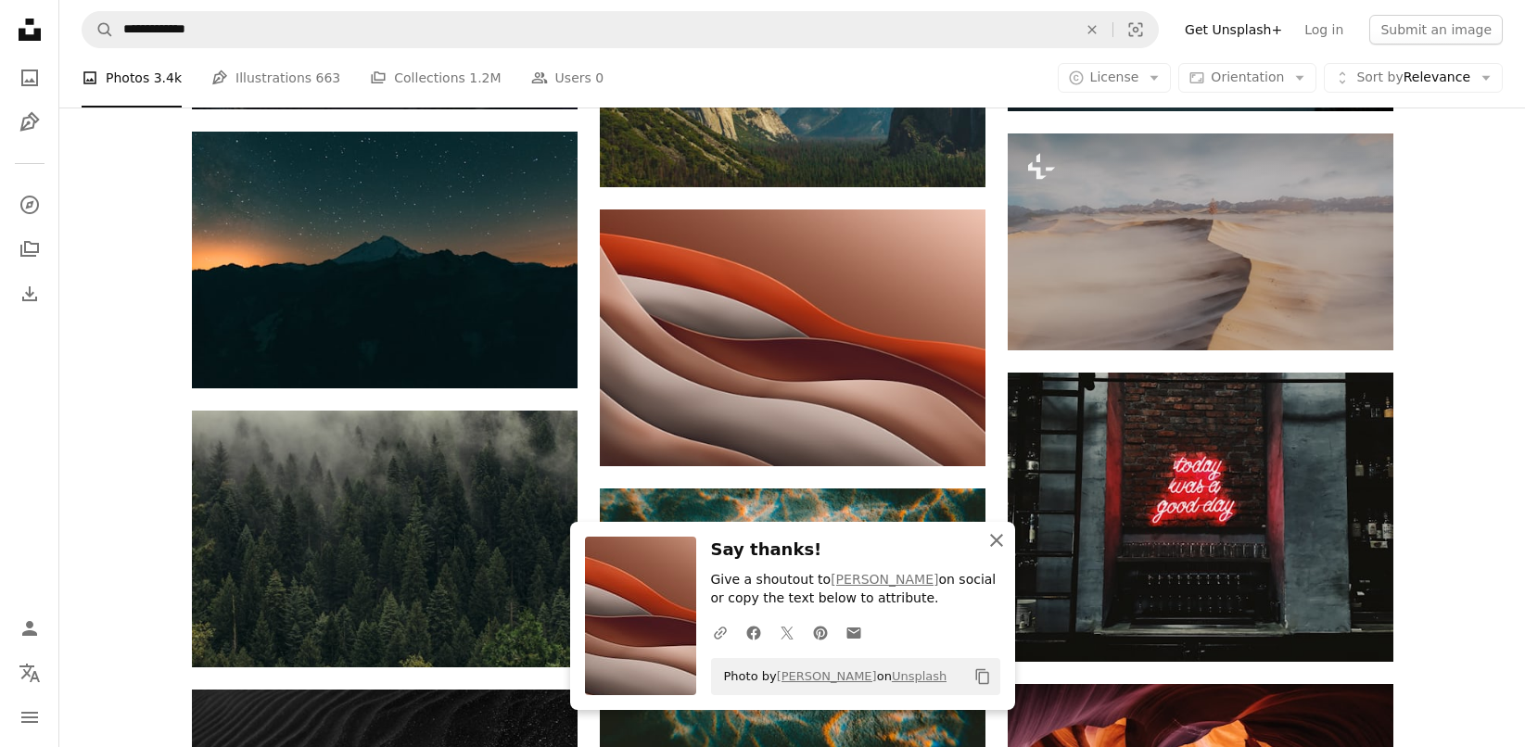
click at [1002, 538] on icon "An X shape" at bounding box center [997, 540] width 22 height 22
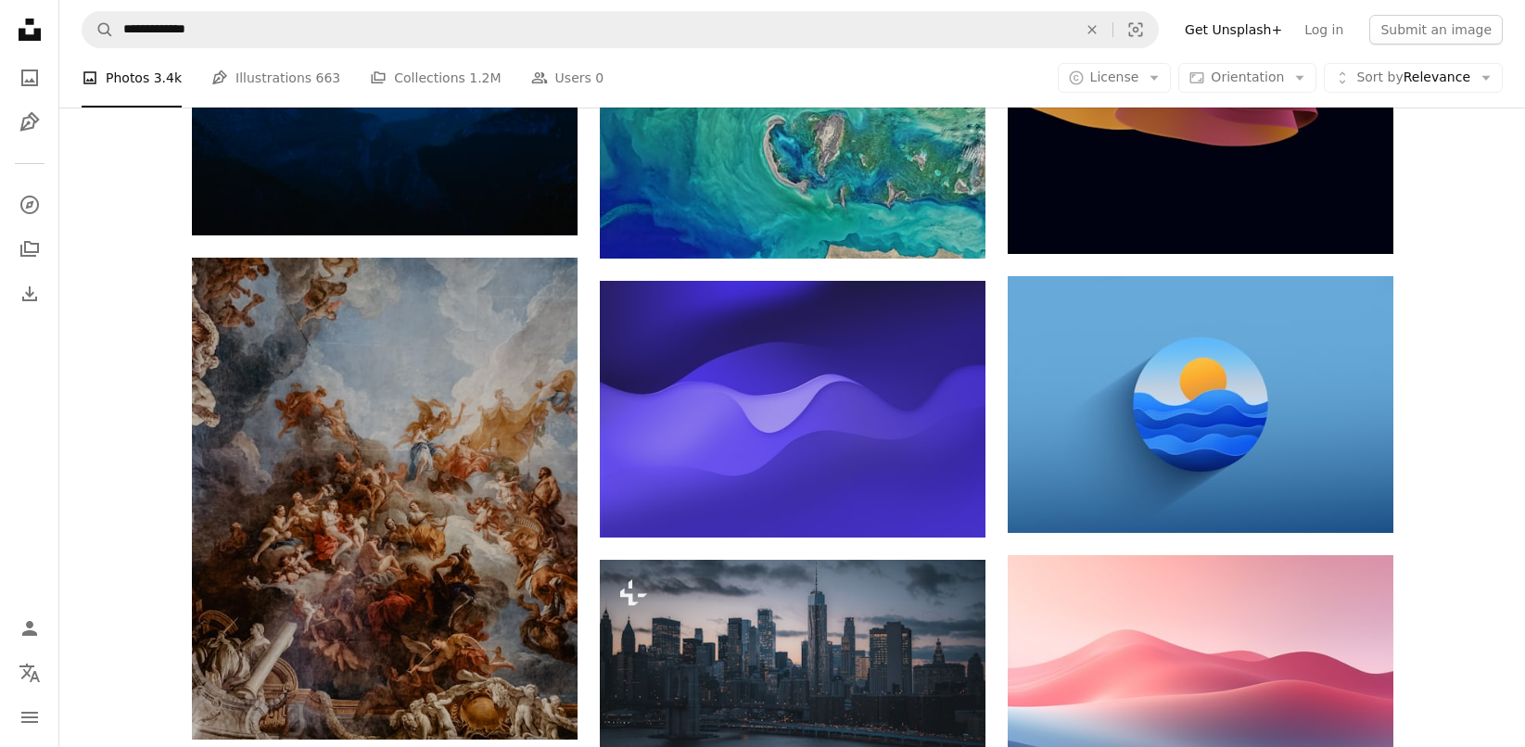
scroll to position [10632, 0]
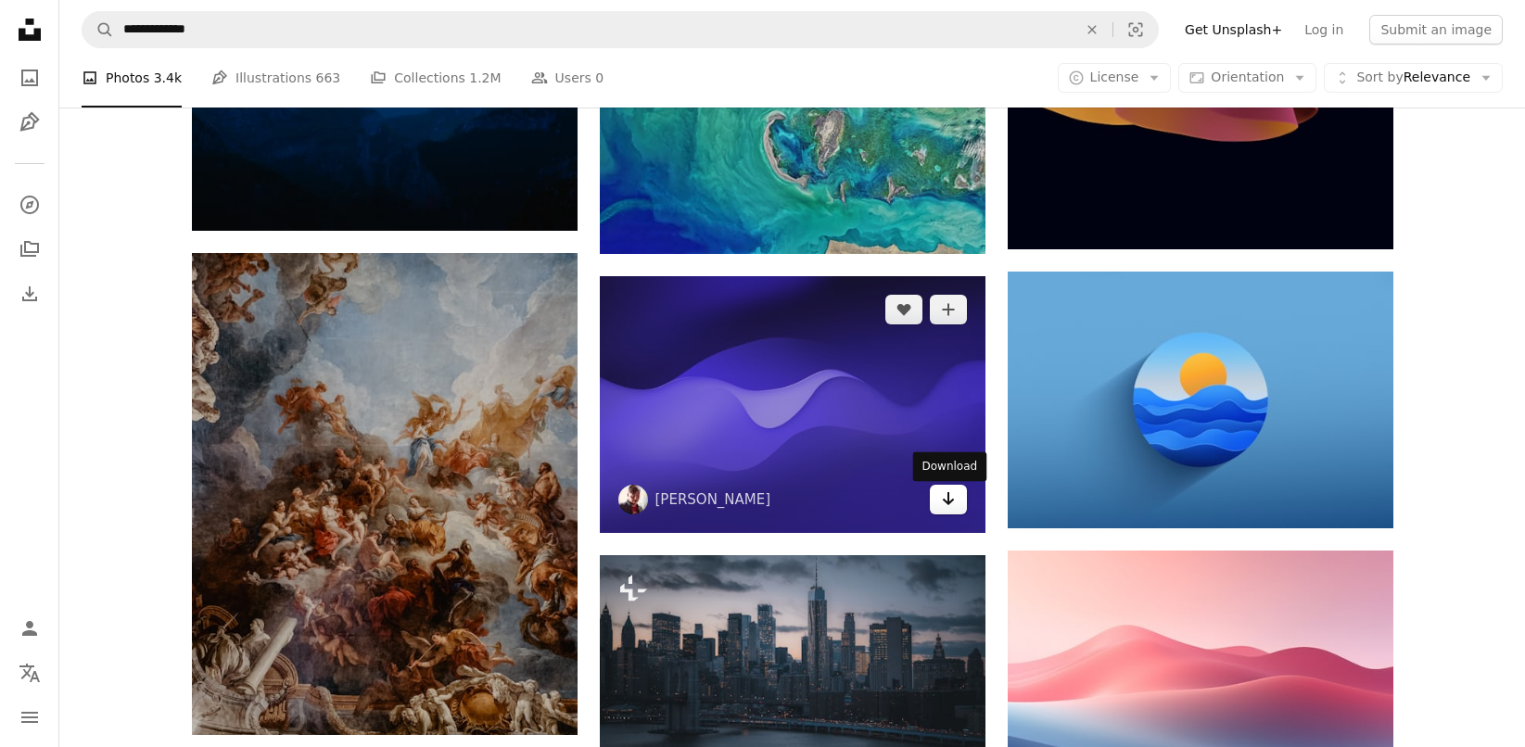
click at [955, 510] on link "Arrow pointing down" at bounding box center [948, 500] width 37 height 30
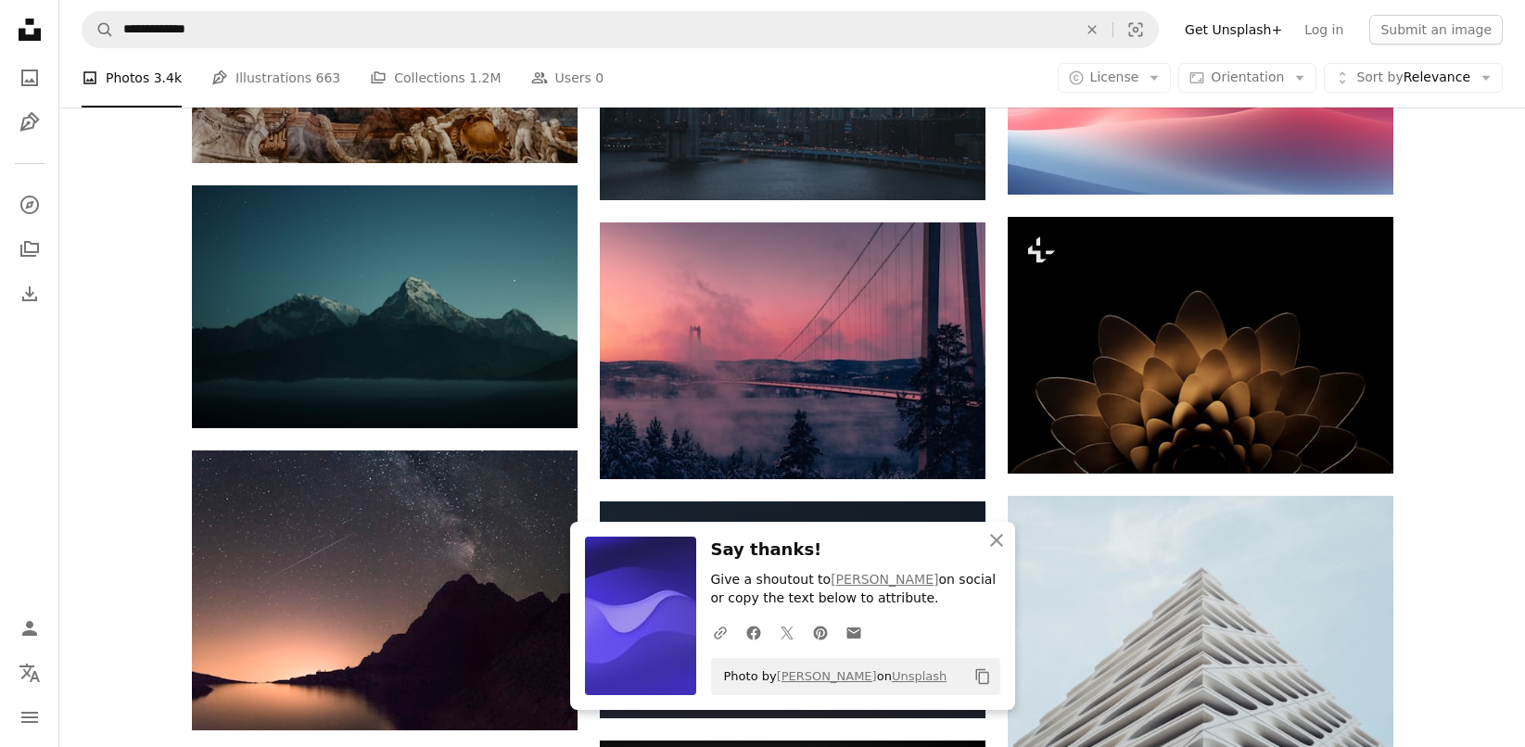
scroll to position [11208, 0]
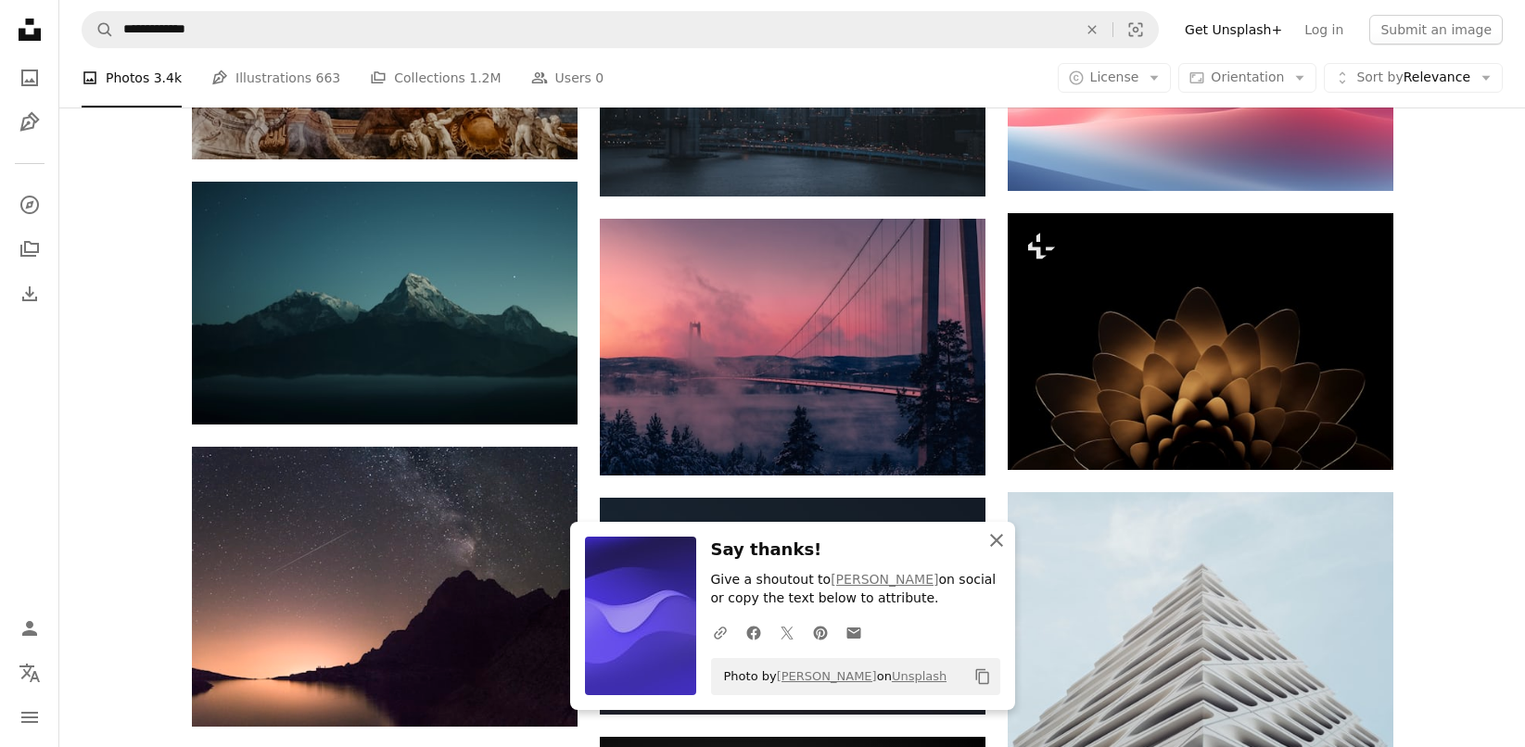
click at [997, 541] on icon "An X shape" at bounding box center [997, 540] width 22 height 22
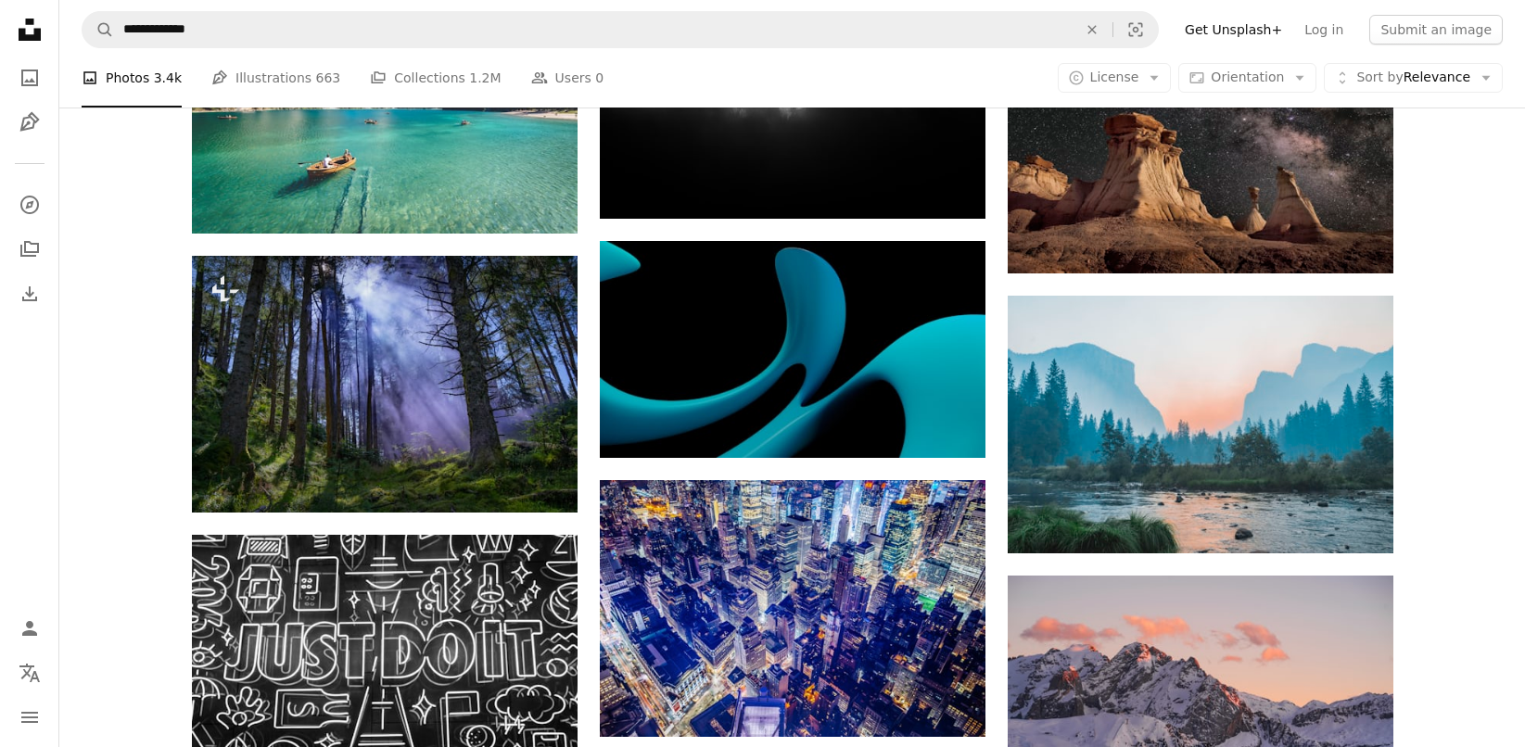
scroll to position [11985, 0]
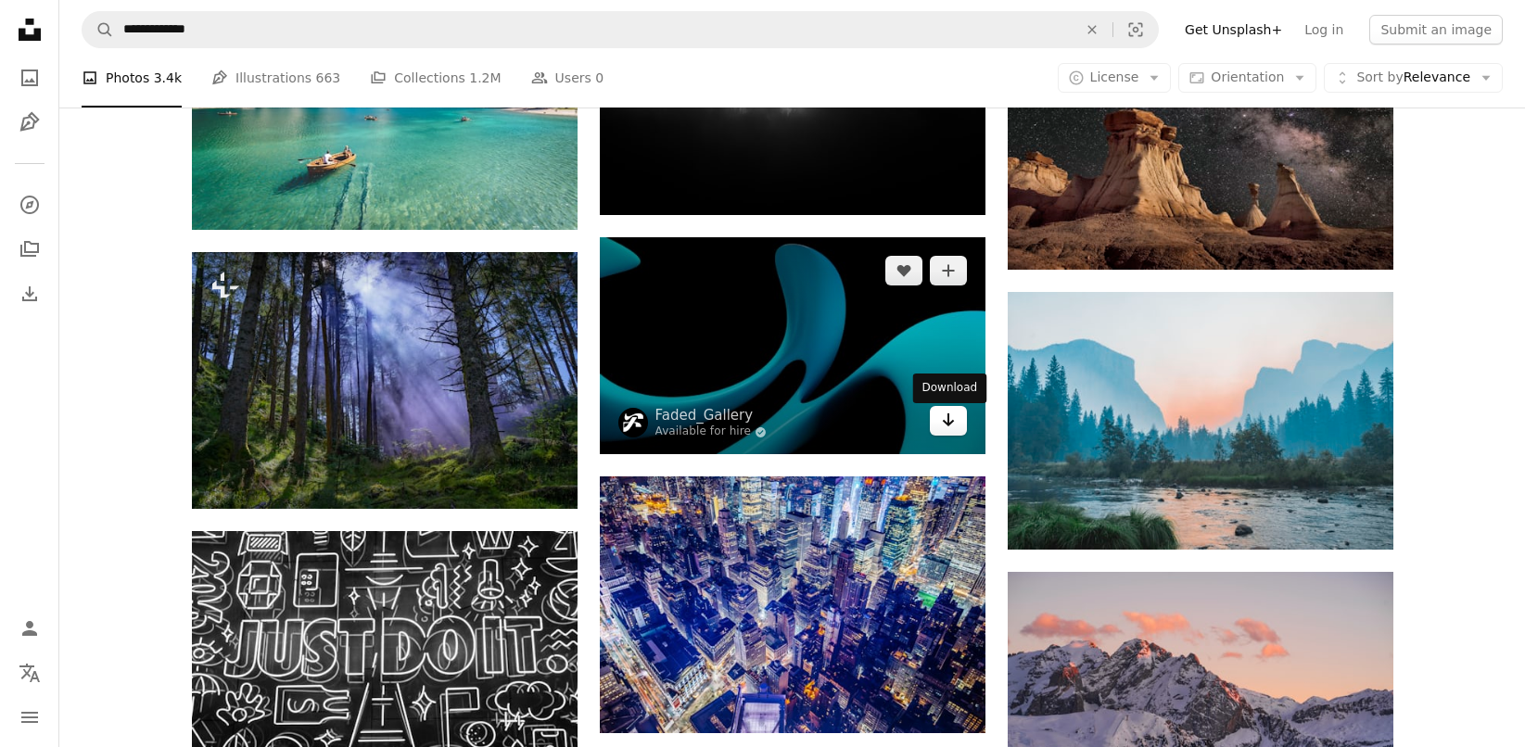
click at [952, 431] on icon "Arrow pointing down" at bounding box center [948, 420] width 15 height 22
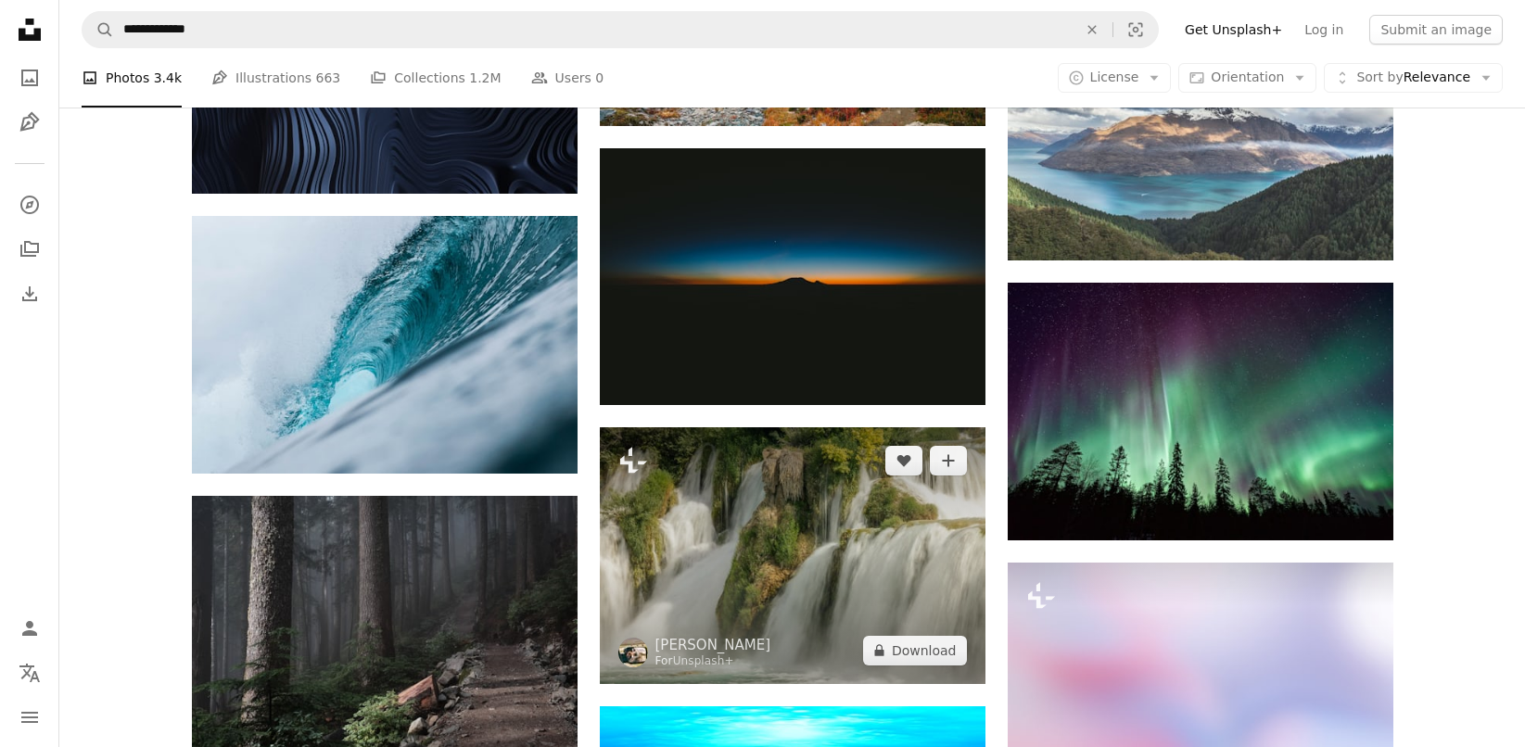
scroll to position [13394, 0]
